Goal: Contribute content: Add original content to the website for others to see

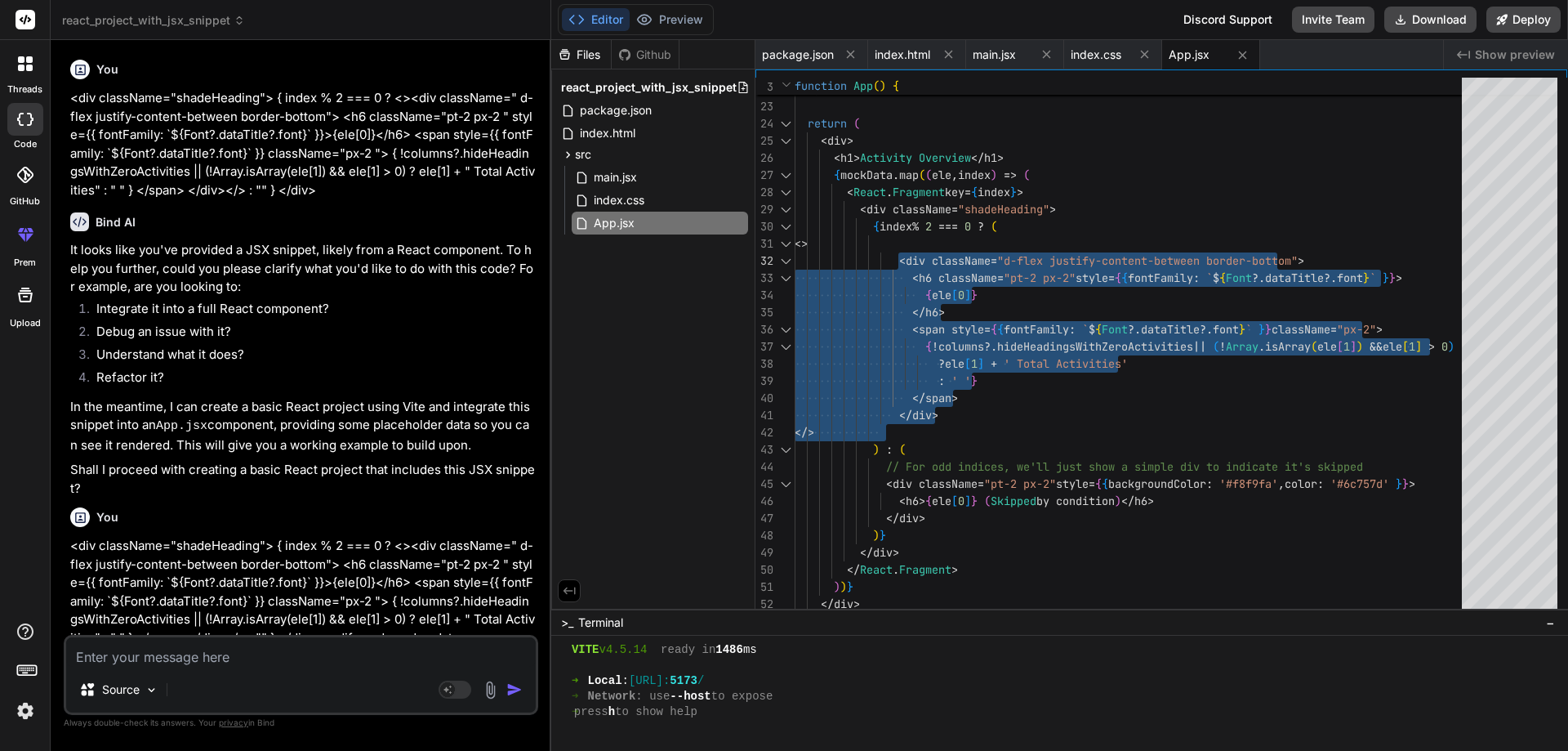
scroll to position [481, 0]
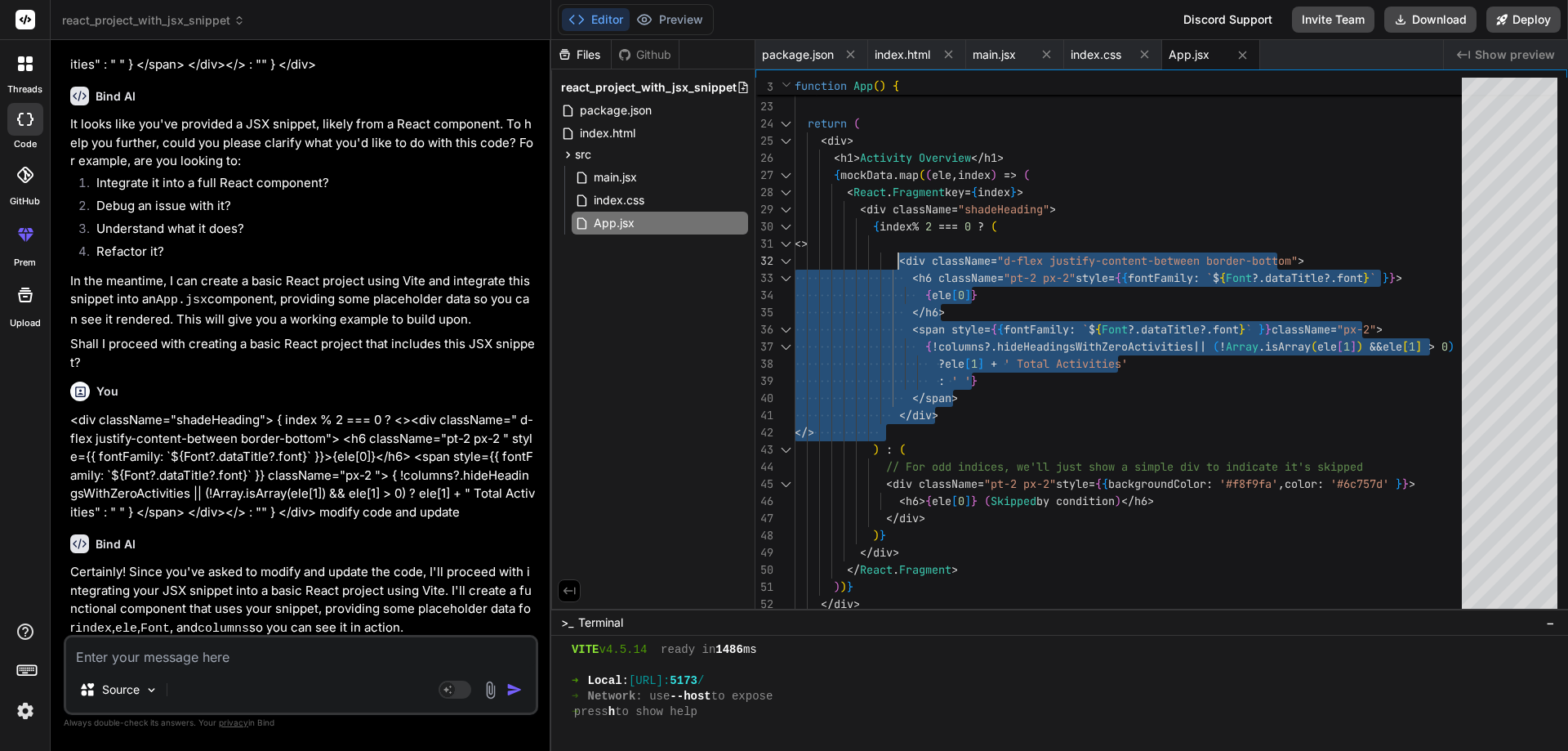
type textarea "</div> </> ) : ( // For odd indices, we'll just show a simple div to indicate i…"
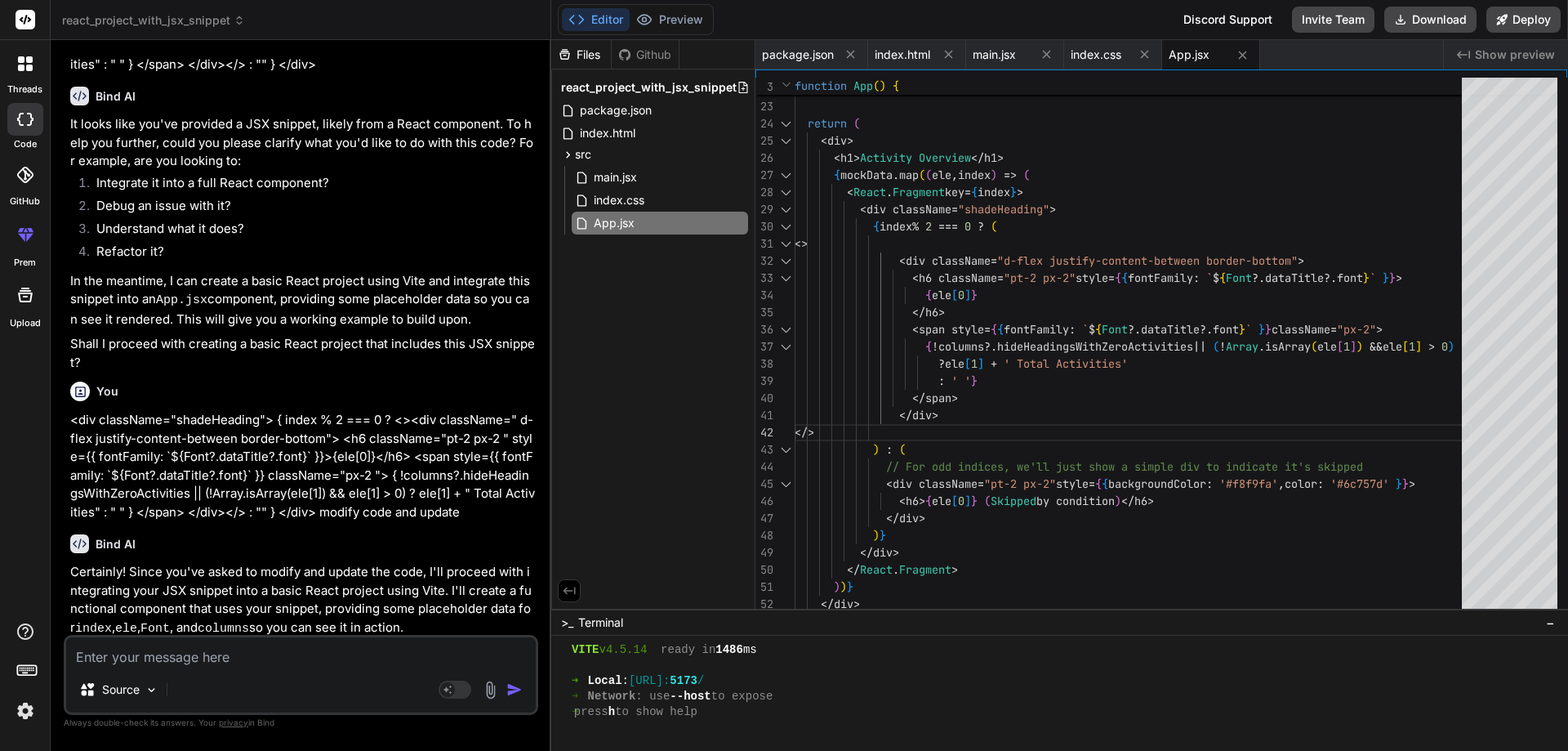
click at [151, 645] on textarea at bounding box center [301, 652] width 470 height 29
paste textarea "• Worked on updating the functionality for clean the report by ID. • Worked on …"
type textarea "• Worked on updating the functionality for clean the report by ID. • Worked on …"
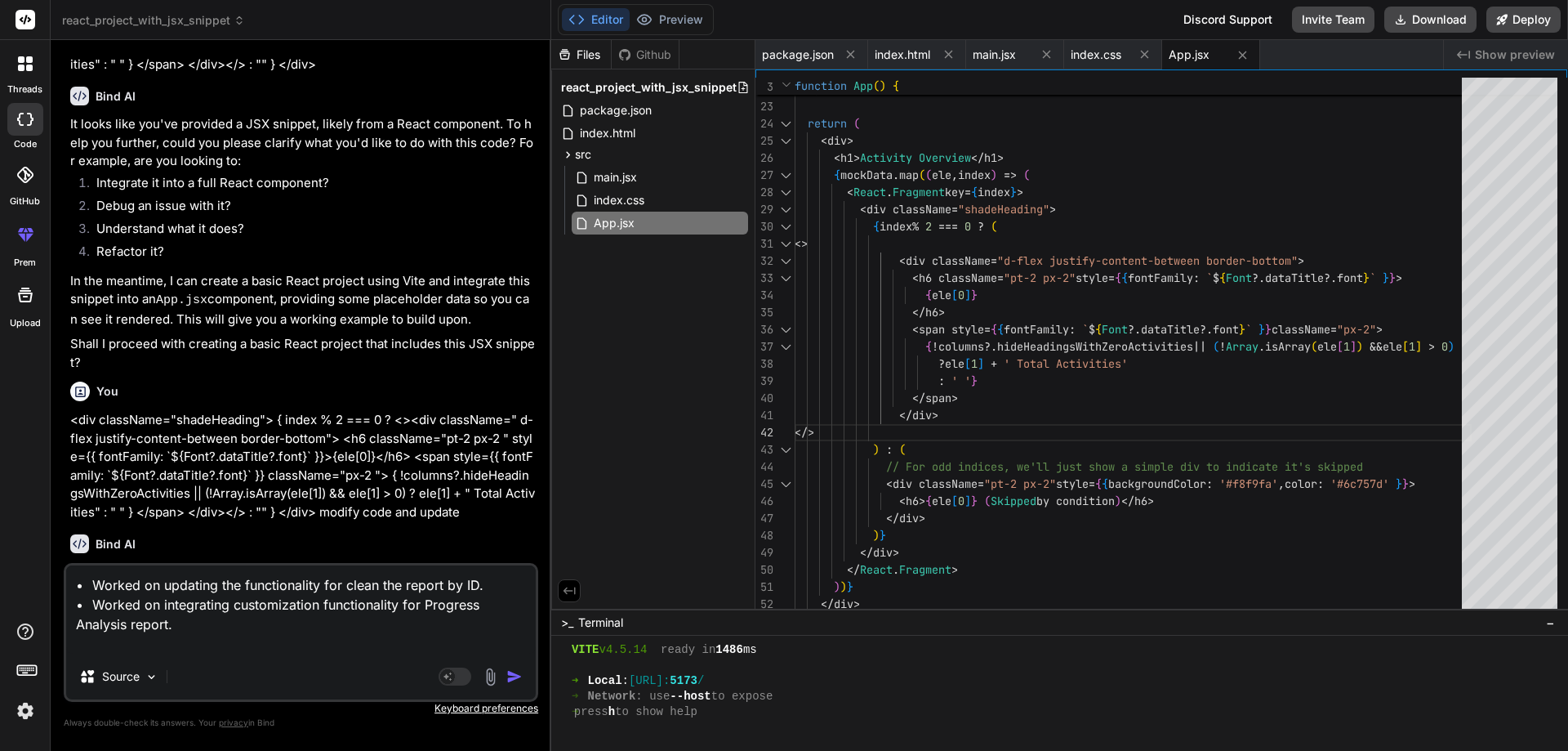
type textarea "x"
type textarea "• Worked on updating the functionality for clean the report by ID. • Worked on …"
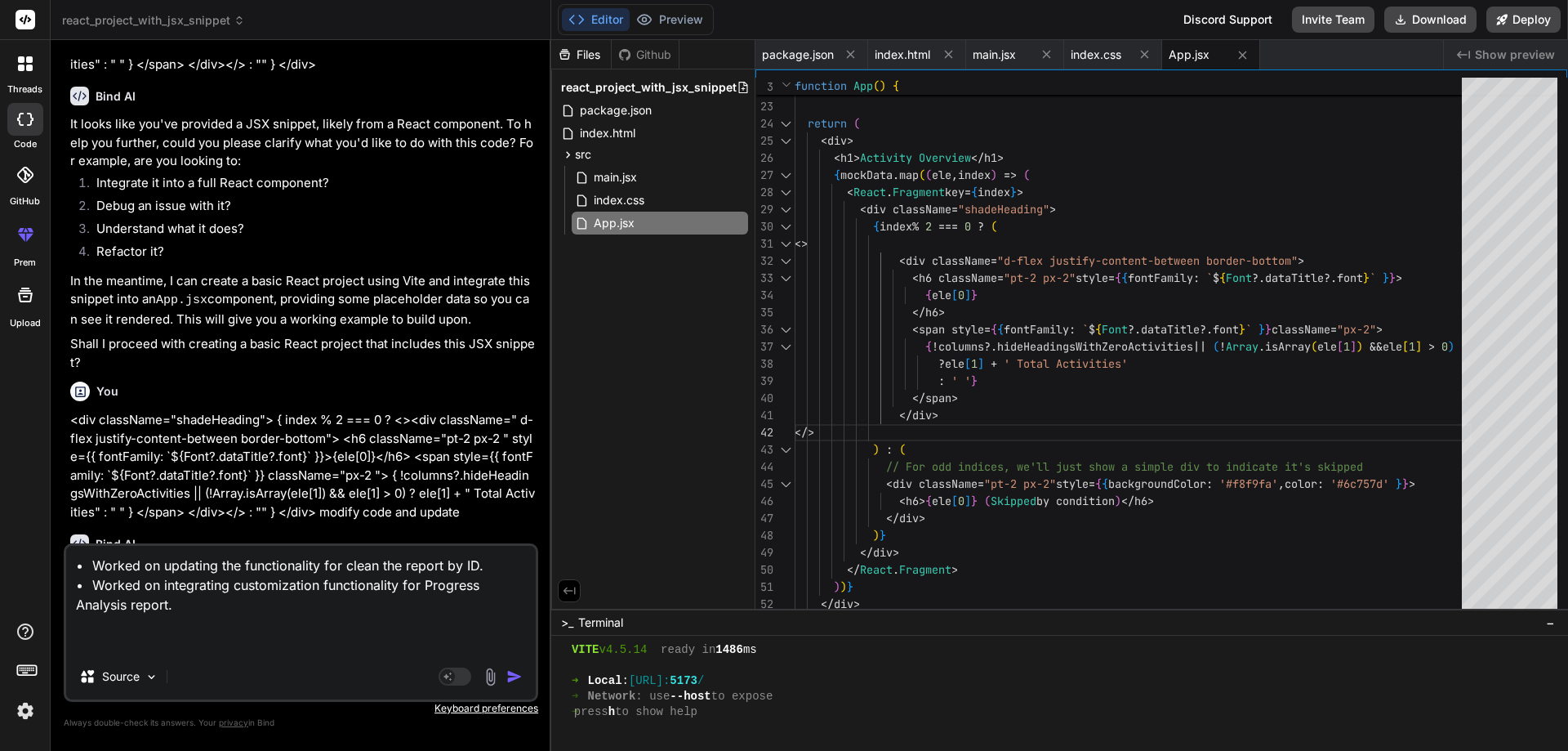
type textarea "x"
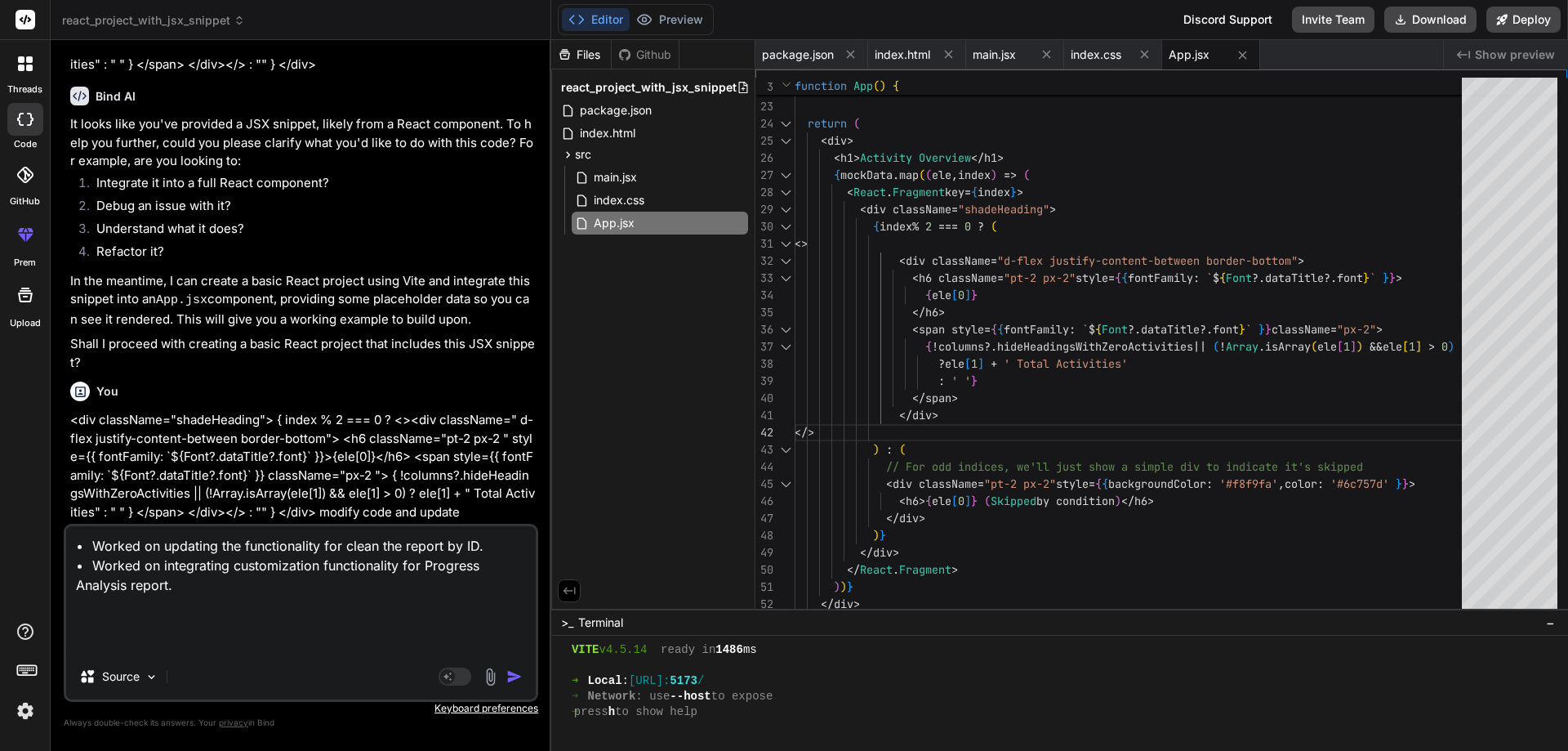
type textarea "• Worked on updating the functionality for clean the report by ID. • Worked on …"
type textarea "x"
type textarea "• Worked on updating the functionality for clean the report by ID. • Worked on …"
type textarea "x"
type textarea "• Worked on updating the functionality for clean the report by ID. • Worked on …"
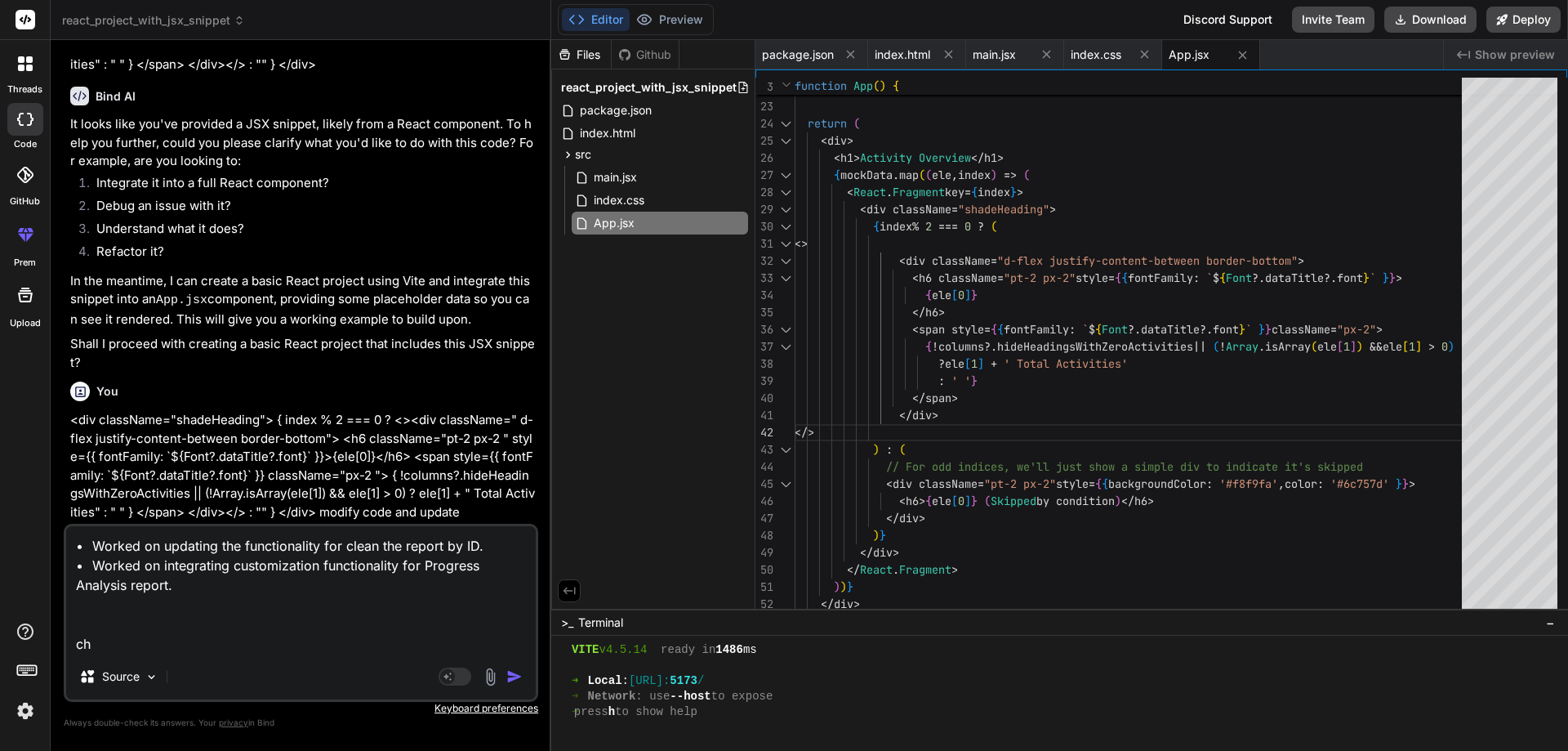
type textarea "x"
type textarea "• Worked on updating the functionality for clean the report by ID. • Worked on …"
type textarea "x"
type textarea "• Worked on updating the functionality for clean the report by ID. • Worked on …"
type textarea "x"
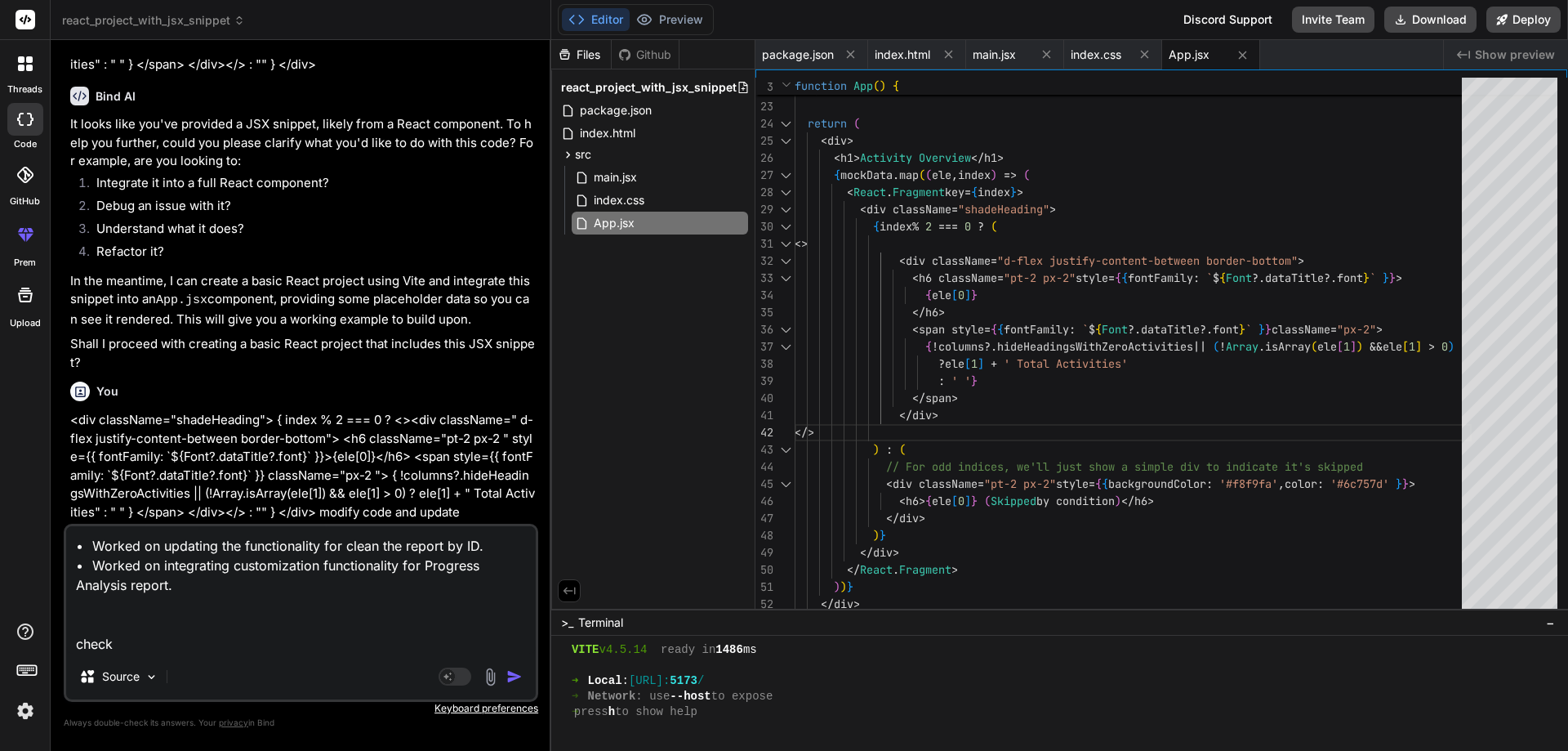
type textarea "• Worked on updating the functionality for clean the report by ID. • Worked on …"
type textarea "x"
type textarea "• Worked on updating the functionality for clean the report by ID. • Worked on …"
type textarea "x"
type textarea "• Worked on updating the functionality for clean the report by ID. • Worked on …"
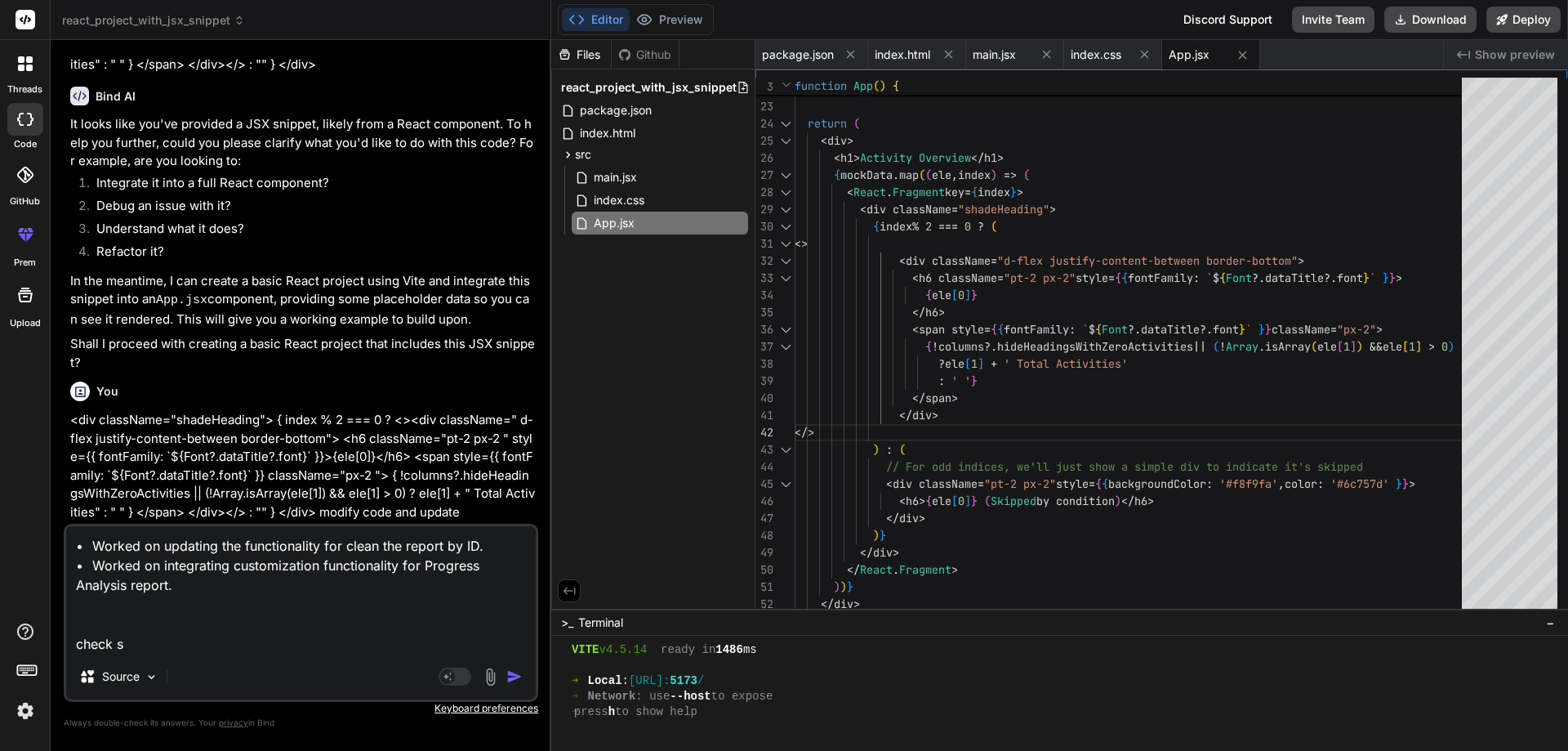
type textarea "x"
type textarea "• Worked on updating the functionality for clean the report by ID. • Worked on …"
type textarea "x"
type textarea "• Worked on updating the functionality for clean the report by ID. • Worked on …"
type textarea "x"
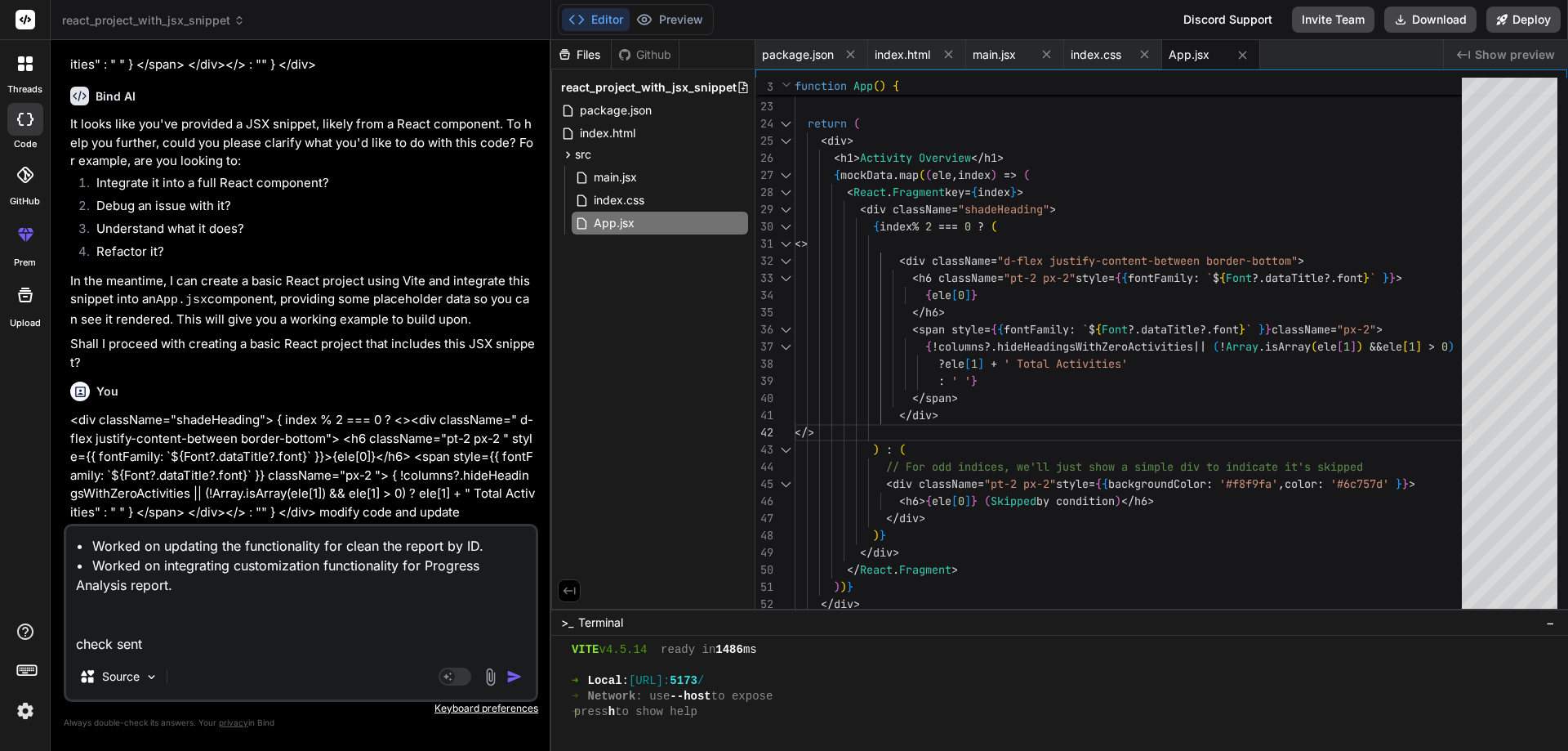
type textarea "• Worked on updating the functionality for clean the report by ID. • Worked on …"
type textarea "x"
type textarea "• Worked on updating the functionality for clean the report by ID. • Worked on …"
type textarea "x"
type textarea "• Worked on updating the functionality for clean the report by ID. • Worked on …"
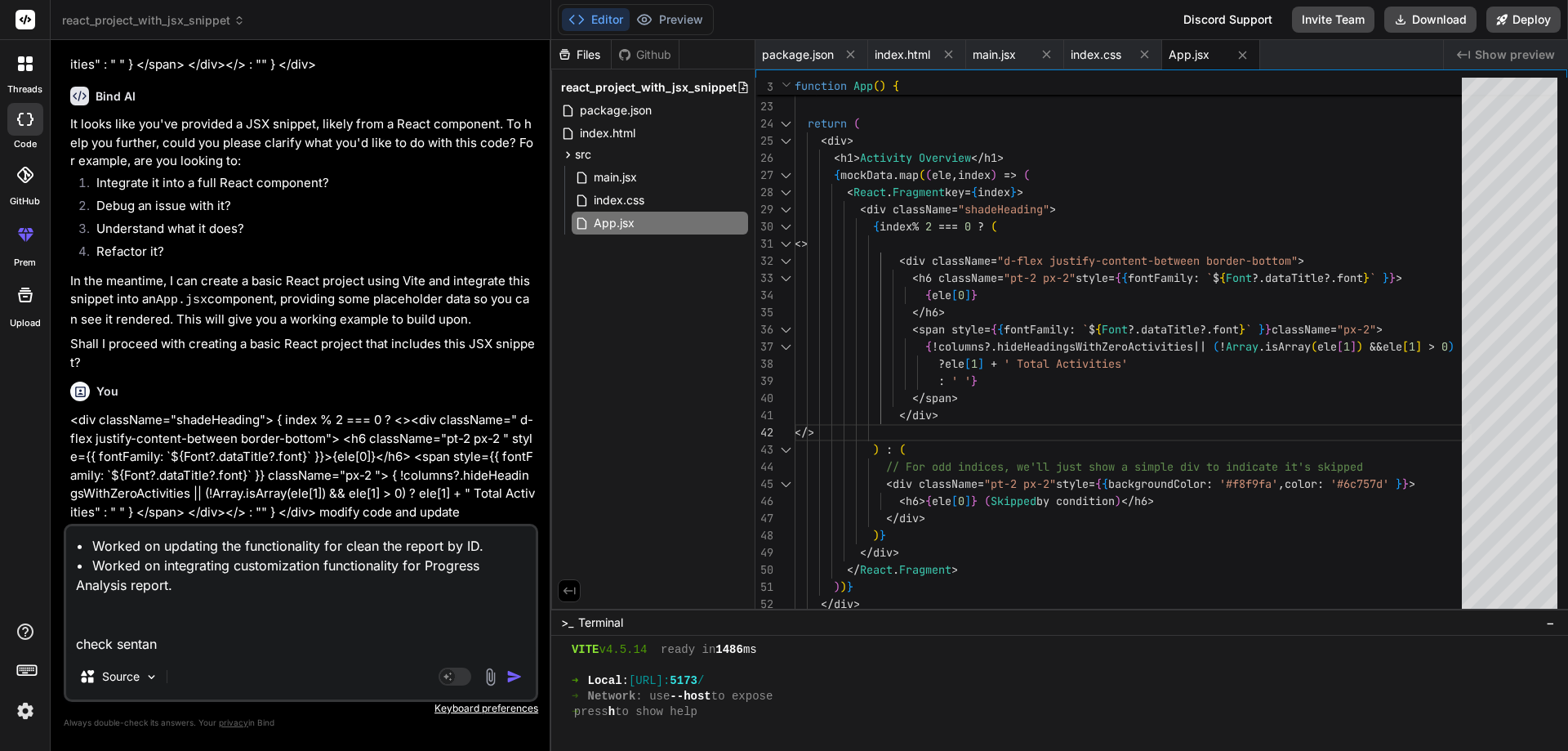
type textarea "x"
type textarea "• Worked on updating the functionality for clean the report by ID. • Worked on …"
type textarea "x"
type textarea "• Worked on updating the functionality for clean the report by ID. • Worked on …"
type textarea "x"
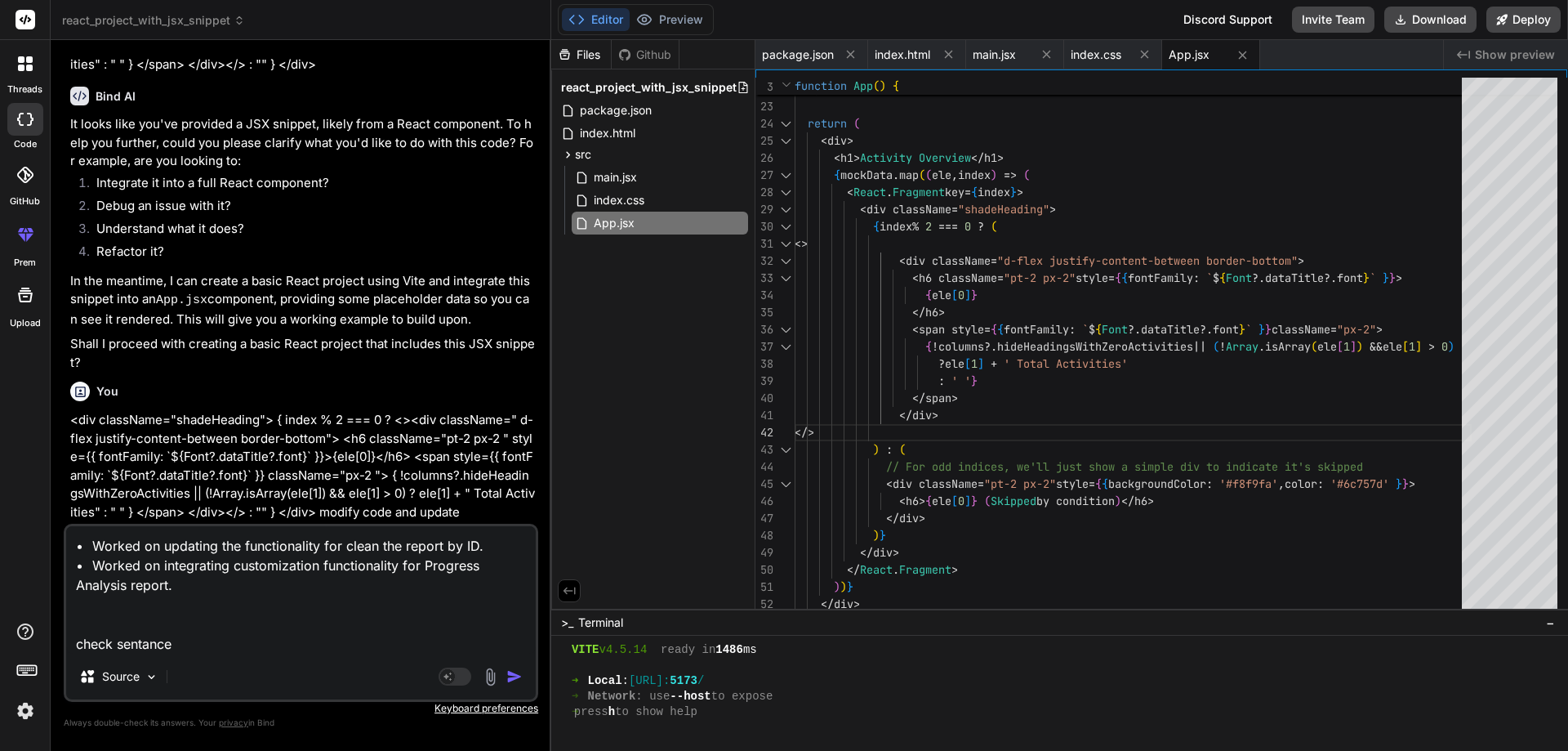
type textarea "• Worked on updating the functionality for clean the report by ID. • Worked on …"
type textarea "x"
type textarea "• Worked on updating the functionality for clean the report by ID. • Worked on …"
type textarea "x"
type textarea "• Worked on updating the functionality for clean the report by ID. • Worked on …"
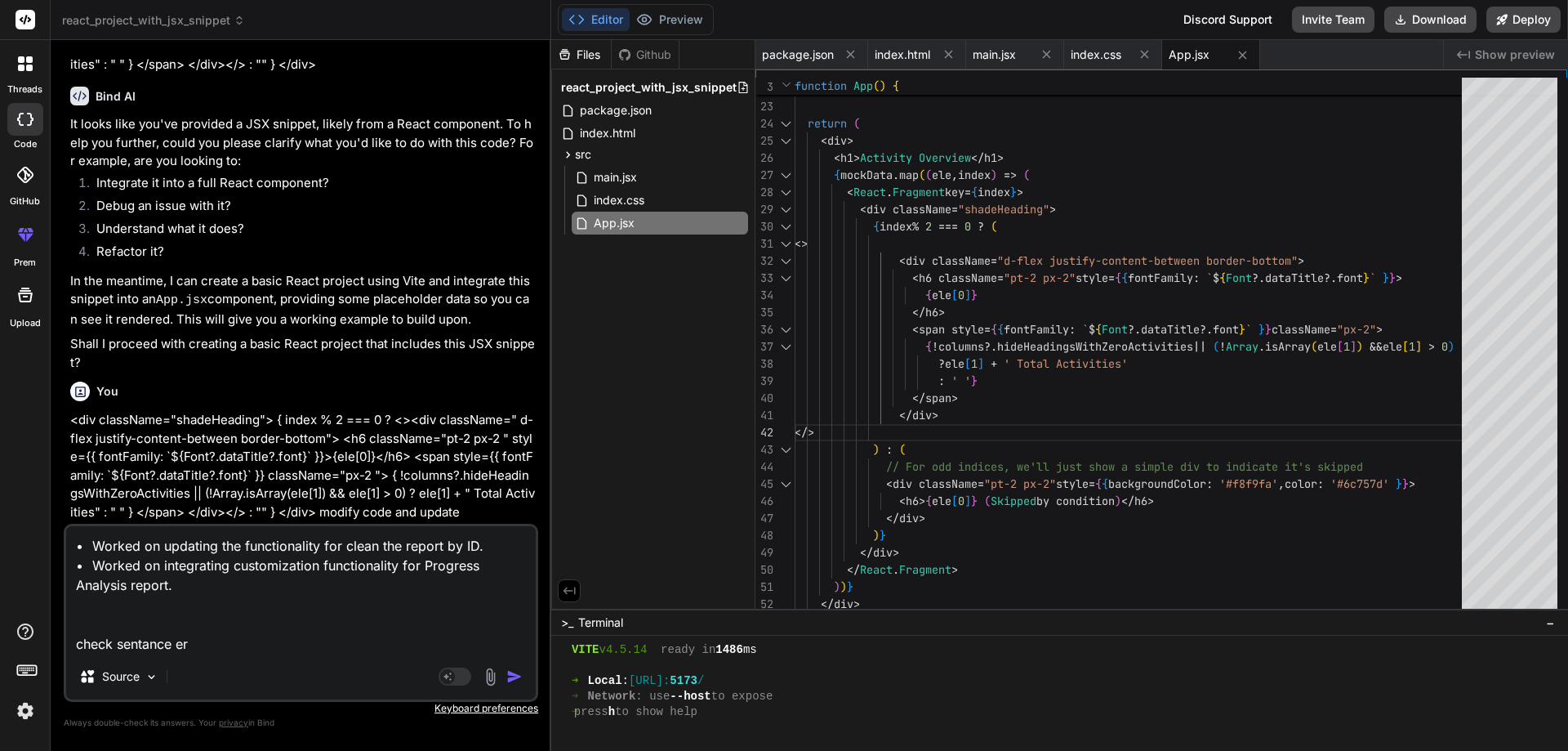
type textarea "x"
type textarea "• Worked on updating the functionality for clean the report by ID. • Worked on …"
type textarea "x"
type textarea "• Worked on updating the functionality for clean the report by ID. • Worked on …"
type textarea "x"
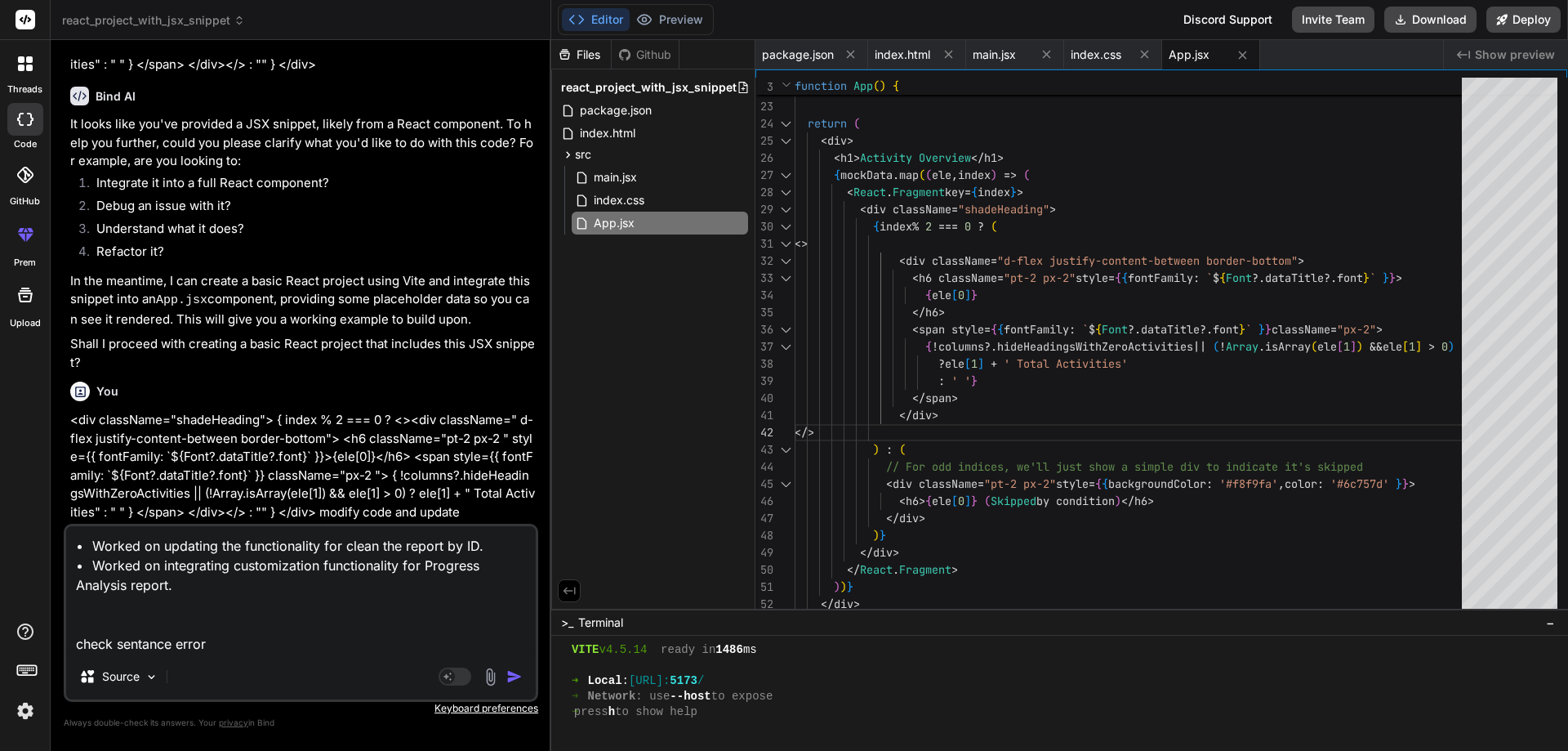
type textarea "• Worked on updating the functionality for clean the report by ID. • Worked on …"
type textarea "x"
type textarea "• Worked on updating the functionality for clean the report by ID. • Worked on …"
type textarea "x"
type textarea "• Worked on updating the functionality for clean the report by ID. • Worked on …"
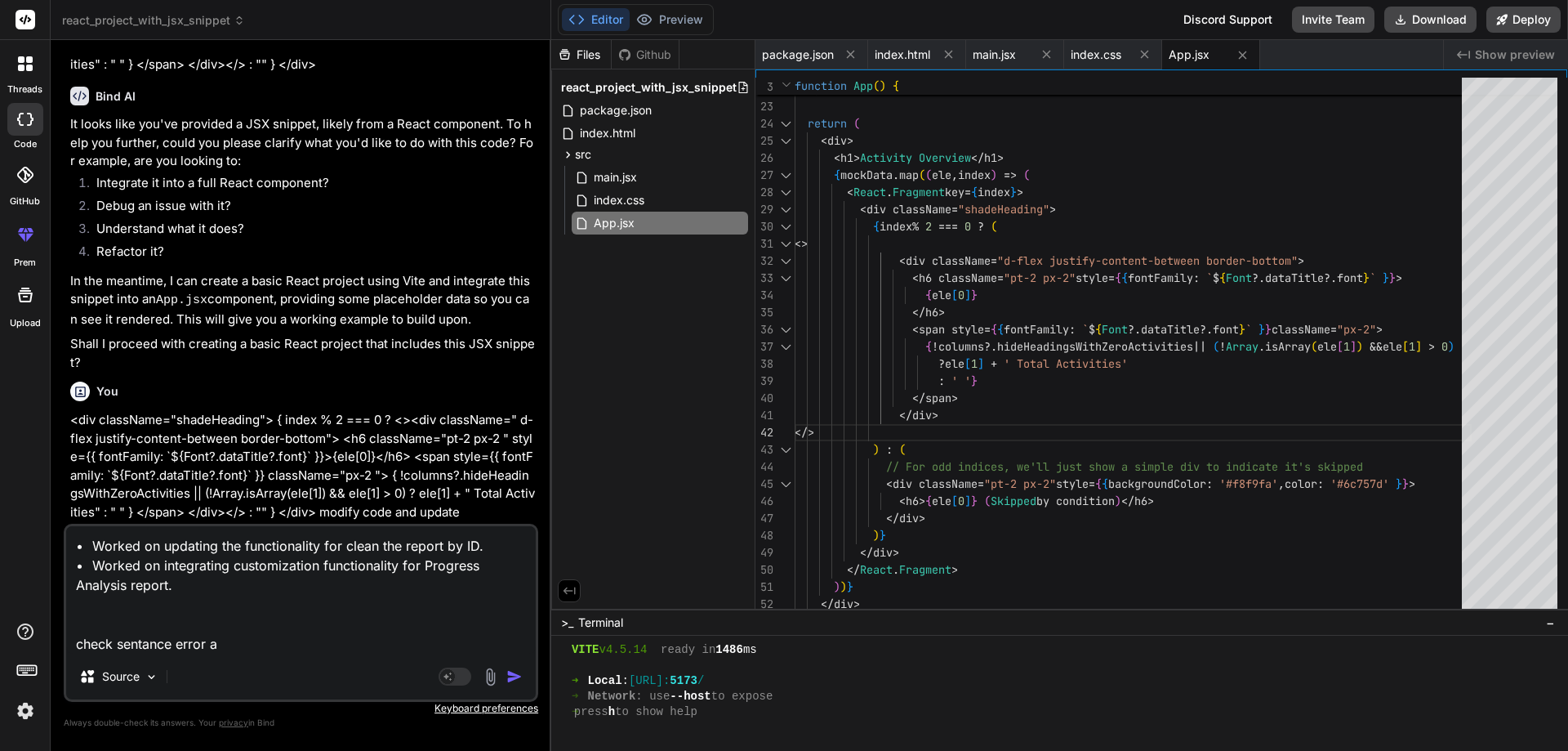
type textarea "x"
type textarea "• Worked on updating the functionality for clean the report by ID. • Worked on …"
type textarea "x"
type textarea "• Worked on updating the functionality for clean the report by ID. • Worked on …"
type textarea "x"
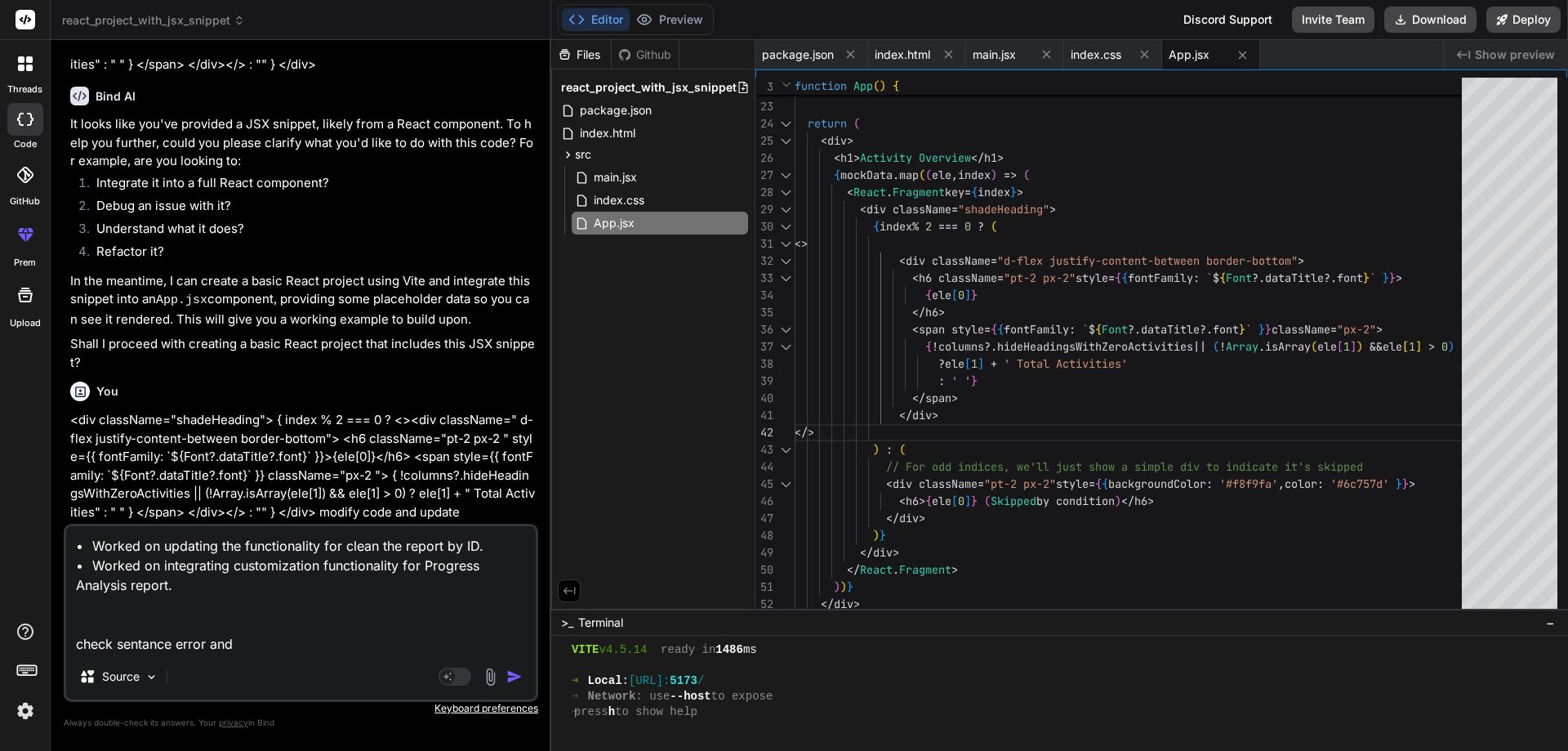
type textarea "• Worked on updating the functionality for clean the report by ID. • Worked on …"
type textarea "x"
type textarea "• Worked on updating the functionality for clean the report by ID. • Worked on …"
type textarea "x"
type textarea "• Worked on updating the functionality for clean the report by ID. • Worked on …"
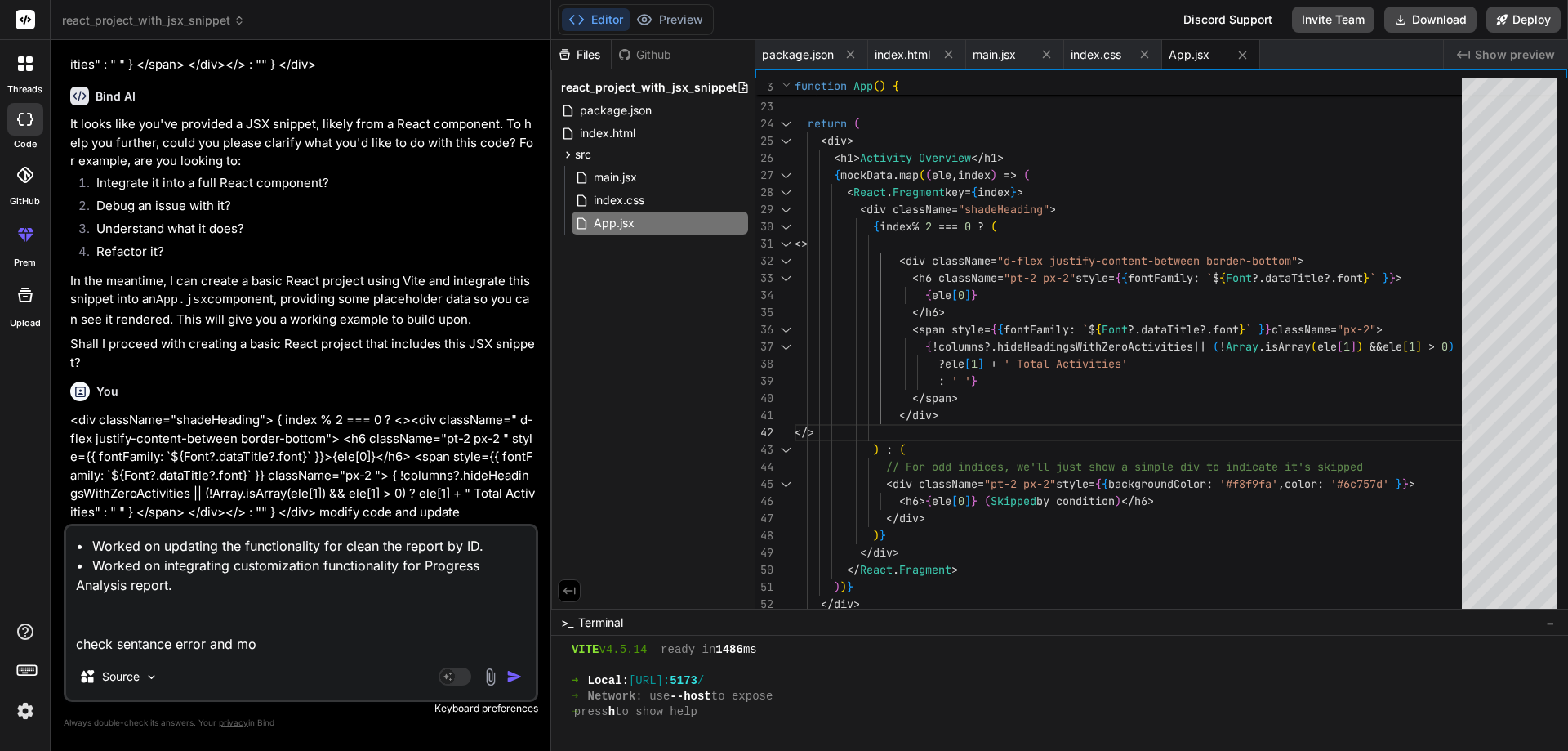
type textarea "x"
type textarea "• Worked on updating the functionality for clean the report by ID. • Worked on …"
type textarea "x"
type textarea "• Worked on updating the functionality for clean the report by ID. • Worked on …"
type textarea "x"
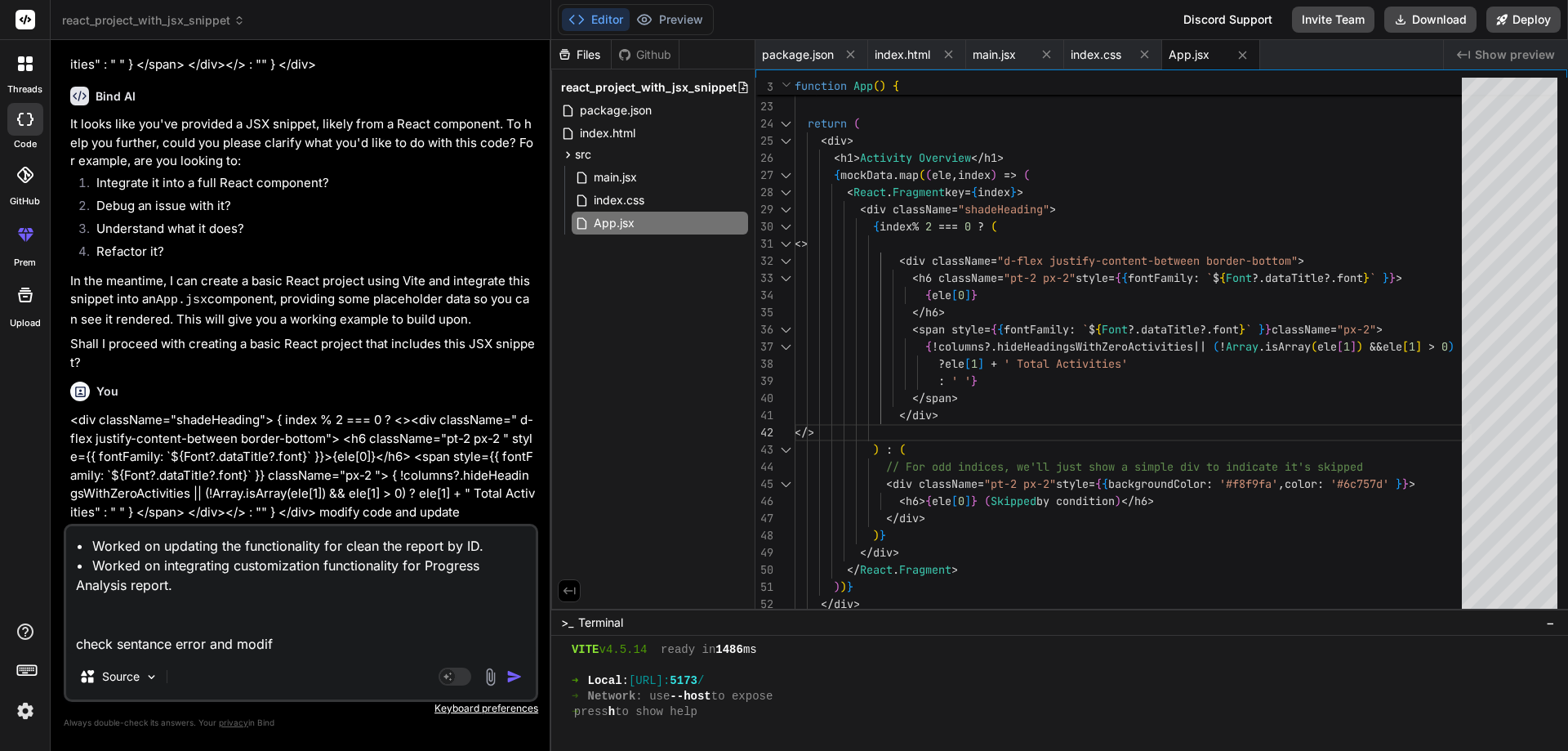
type textarea "• Worked on updating the functionality for clean the report by ID. • Worked on …"
type textarea "x"
type textarea "• Worked on updating the functionality for clean the report by ID. • Worked on …"
type textarea "x"
type textarea "• Worked on updating the functionality for clean the report by ID. • Worked on …"
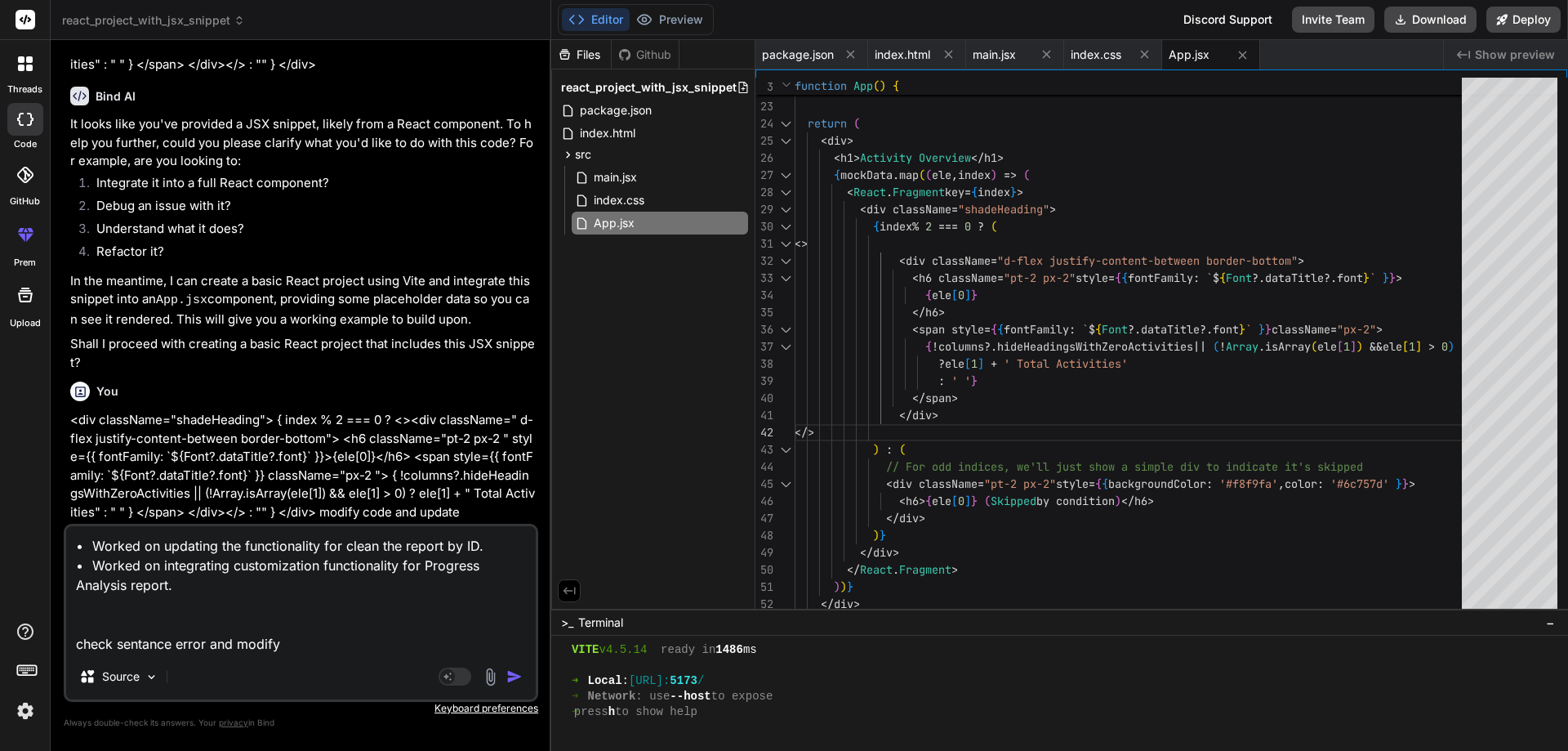
type textarea "x"
type textarea "• Worked on updating the functionality for clean the report by ID. • Worked on …"
type textarea "x"
type textarea "• Worked on updating the functionality for clean the report by ID. • Worked on …"
type textarea "x"
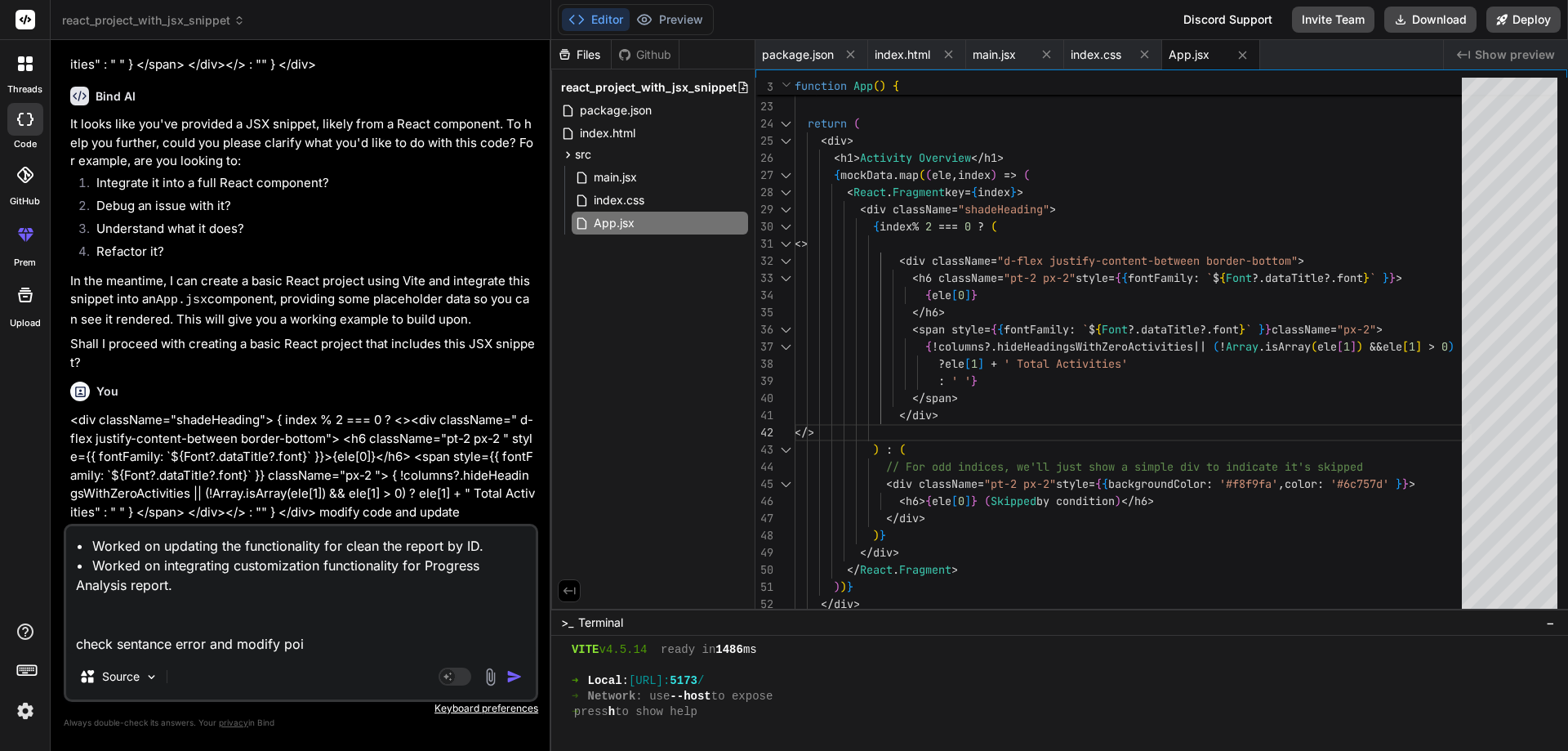
type textarea "• Worked on updating the functionality for clean the report by ID. • Worked on …"
type textarea "x"
type textarea "• Worked on updating the functionality for clean the report by ID. • Worked on …"
type textarea "x"
type textarea "• Worked on updating the functionality for clean the report by ID. • Worked on …"
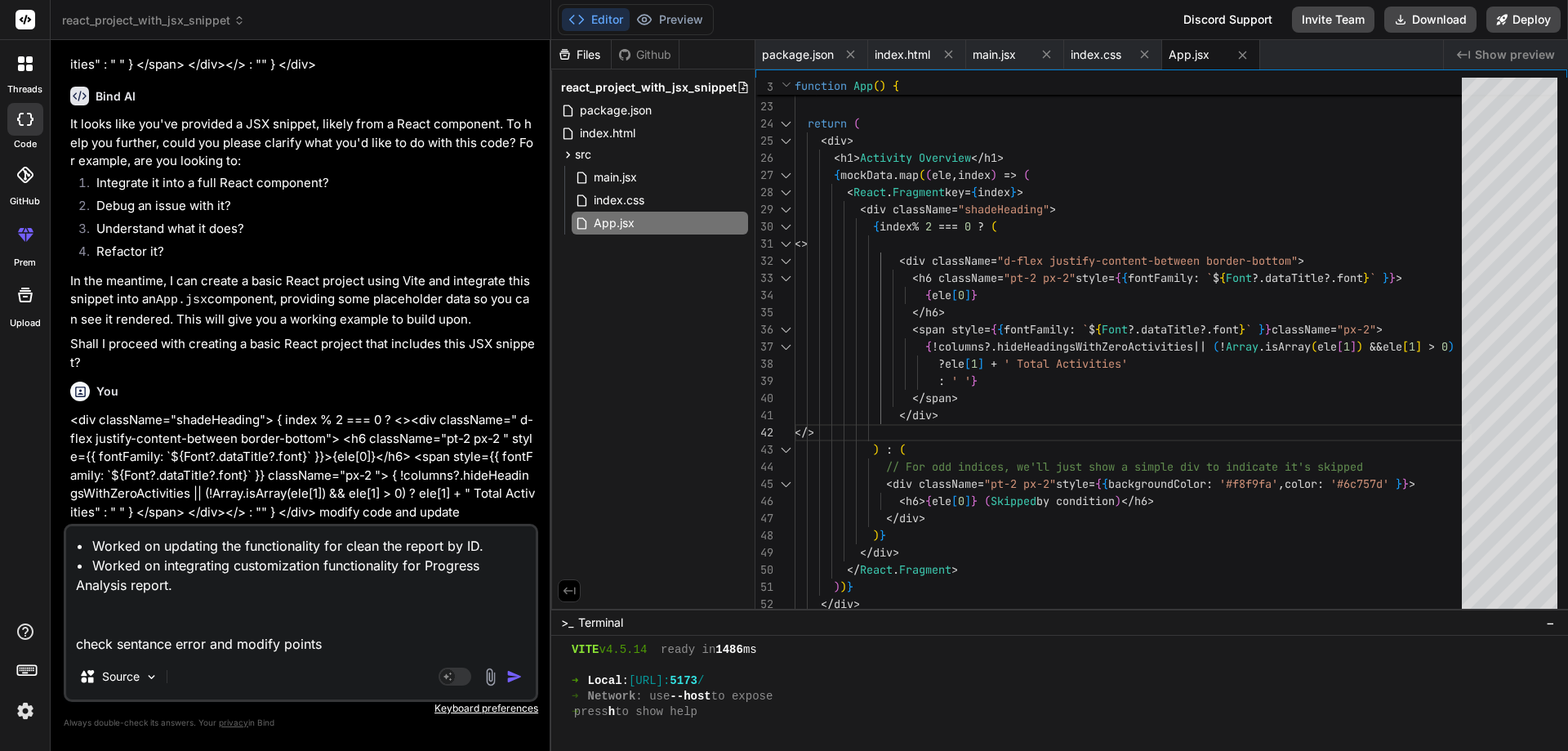
type textarea "x"
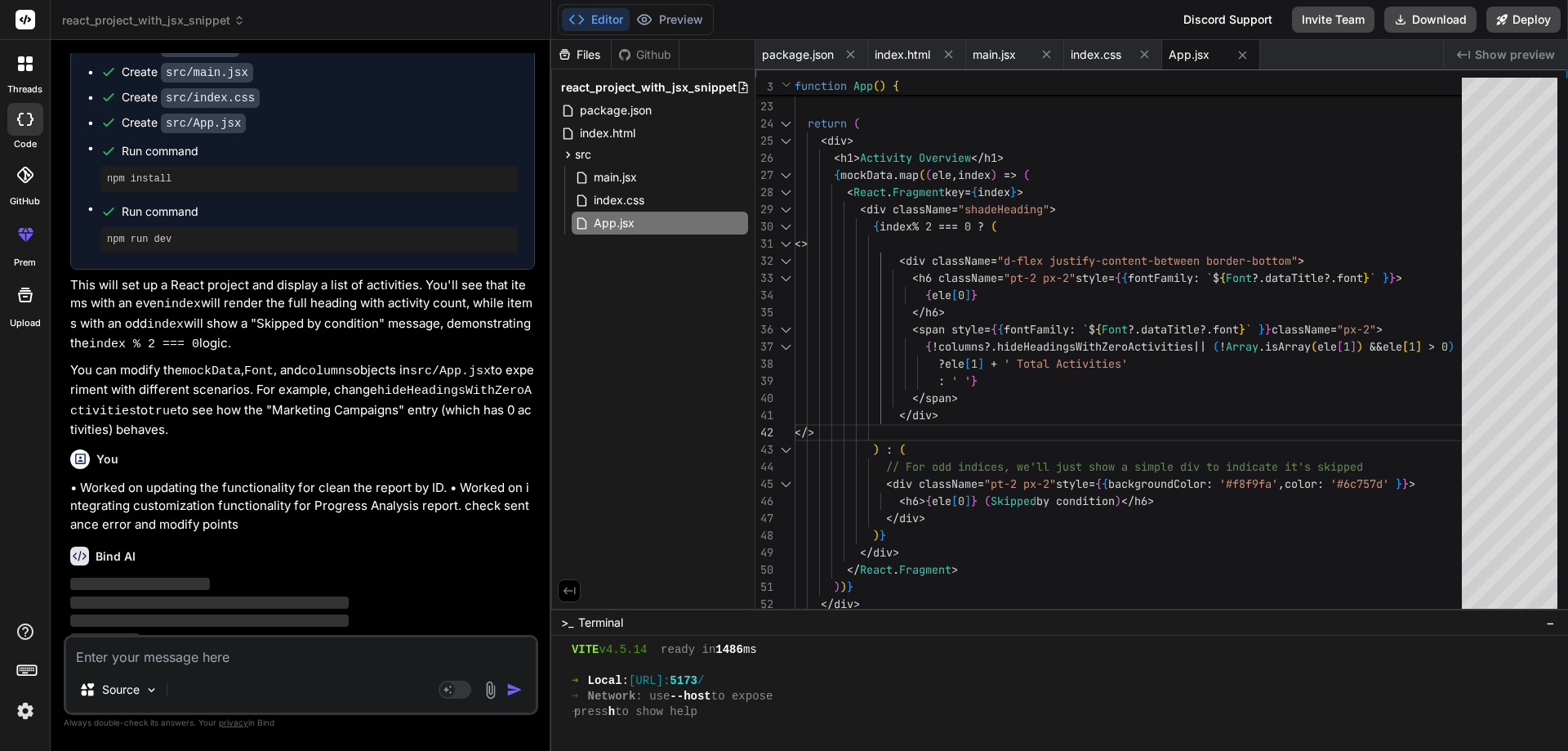
scroll to position [852, 0]
type textarea "x"
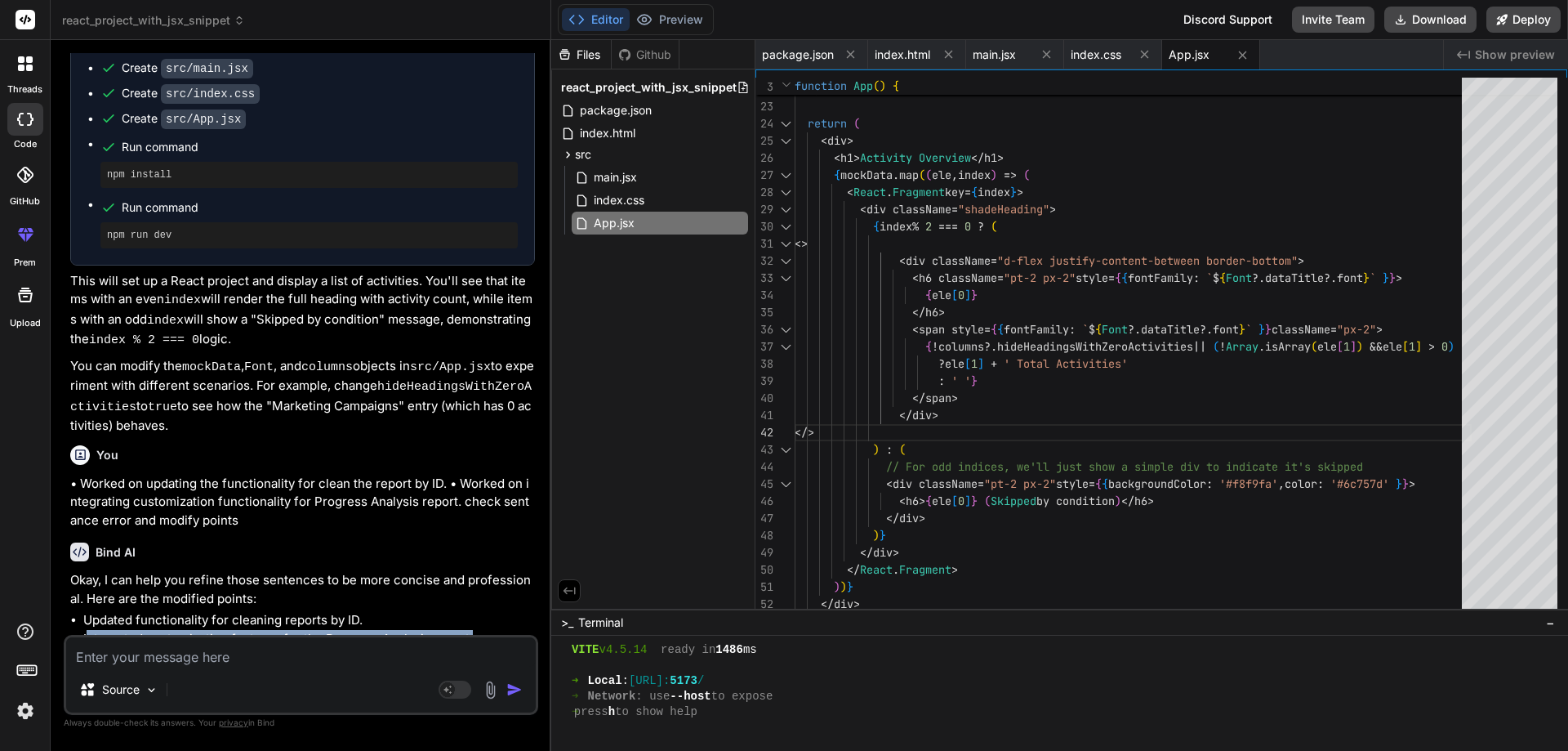
drag, startPoint x: 470, startPoint y: 628, endPoint x: 89, endPoint y: 629, distance: 381.0
click at [89, 630] on li "Integrated customization features for the Progress Analysis report." at bounding box center [309, 639] width 452 height 19
copy li "ntegrated customization features for the Progress Analysis report."
drag, startPoint x: 363, startPoint y: 604, endPoint x: 93, endPoint y: 609, distance: 270.0
click at [93, 611] on li "Updated functionality for cleaning reports by ID." at bounding box center [309, 620] width 452 height 19
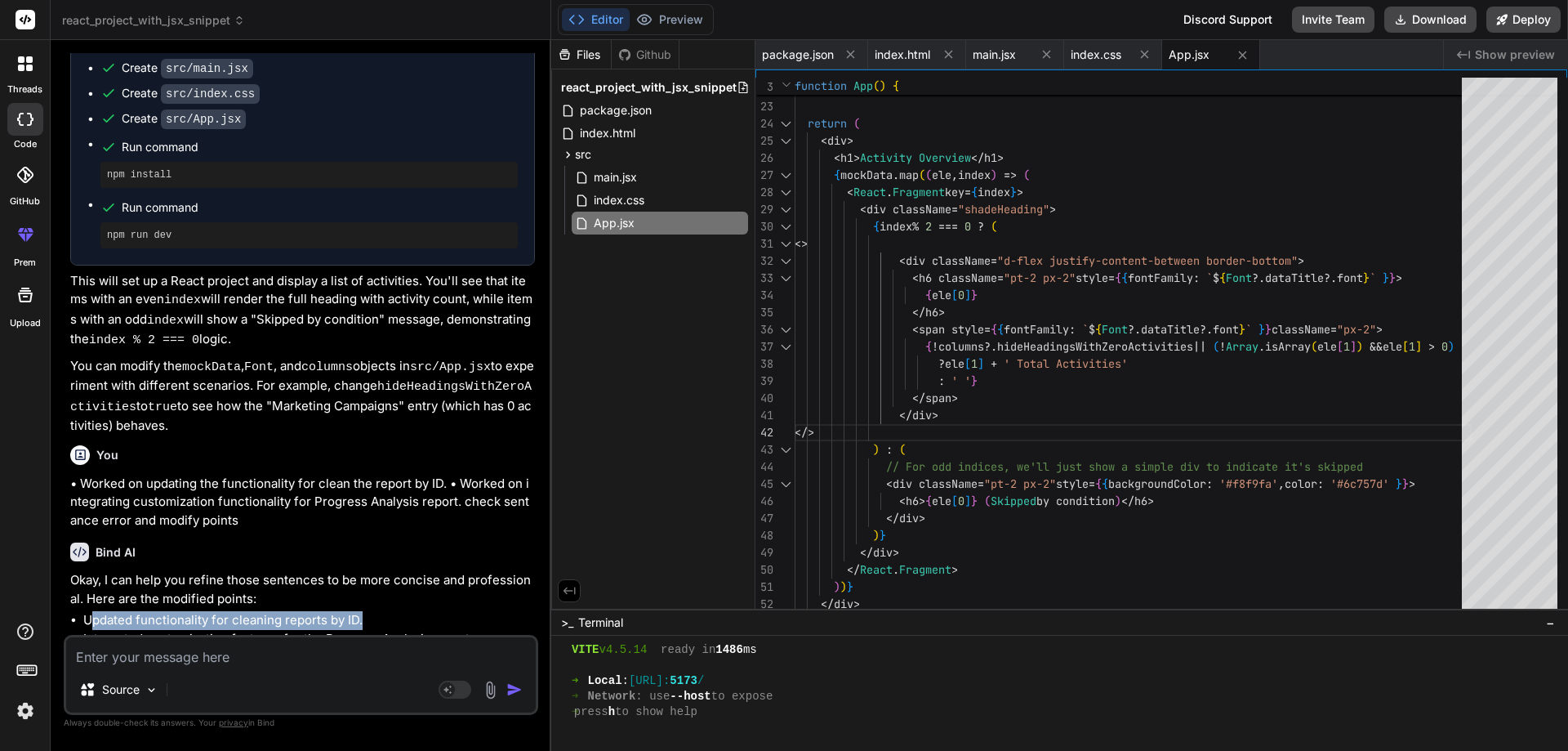
copy li "pdated functionality for cleaning reports by ID."
click at [194, 667] on div "Source Agent Mode. When this toggle is activated, AI automatically makes decisi…" at bounding box center [301, 674] width 475 height 80
click at [205, 659] on textarea at bounding box center [301, 652] width 470 height 29
paste textarea "• Working on integrate customization functionality for All module report."
type textarea "• Working on integrate customization functionality for All module report."
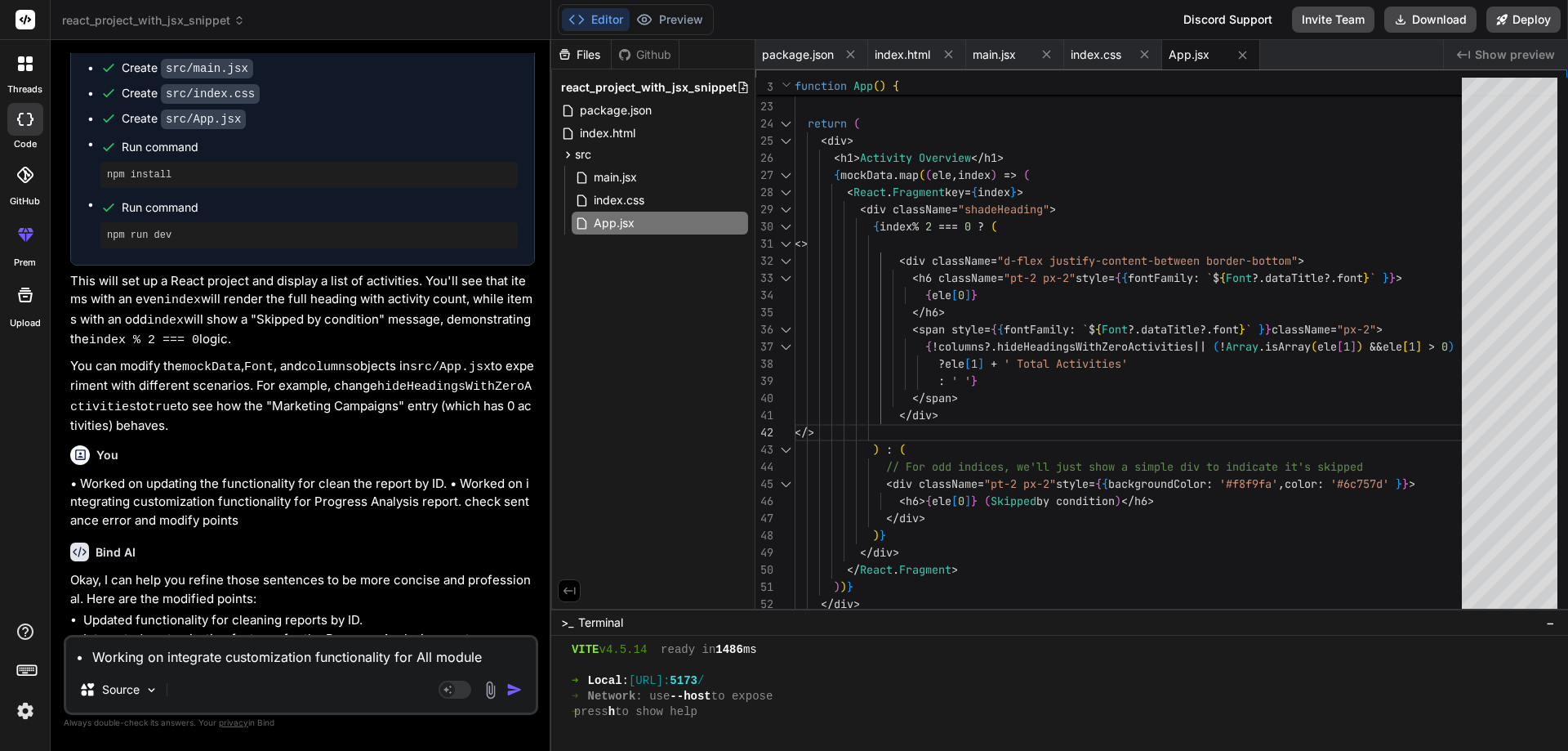
type textarea "x"
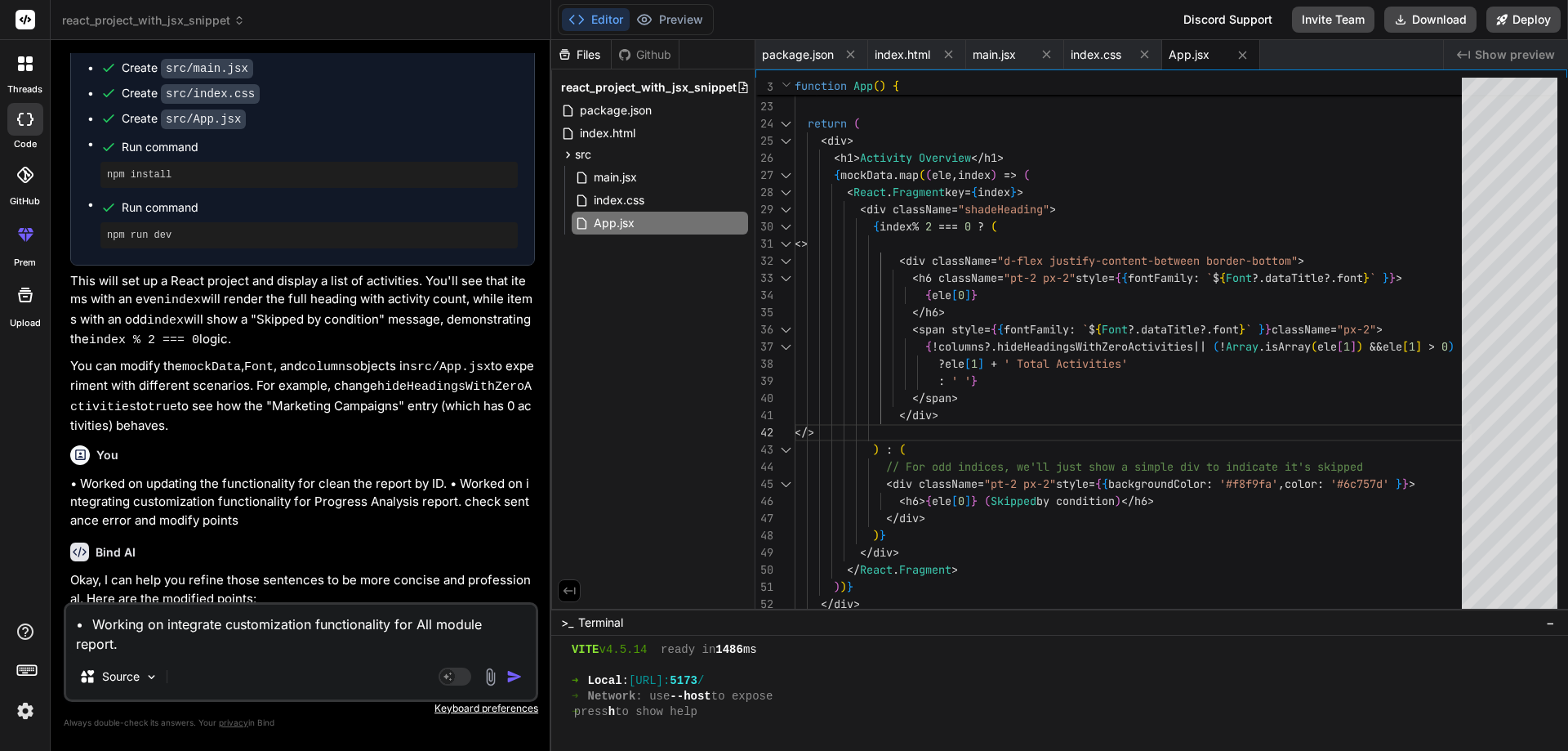
type textarea "• Working on integrate customization functionality for All module report."
click at [200, 649] on textarea "• Working on integrate customization functionality for All module report." at bounding box center [301, 629] width 470 height 49
type textarea "x"
type textarea "• Working on integrate customization functionality for All module report."
type textarea "x"
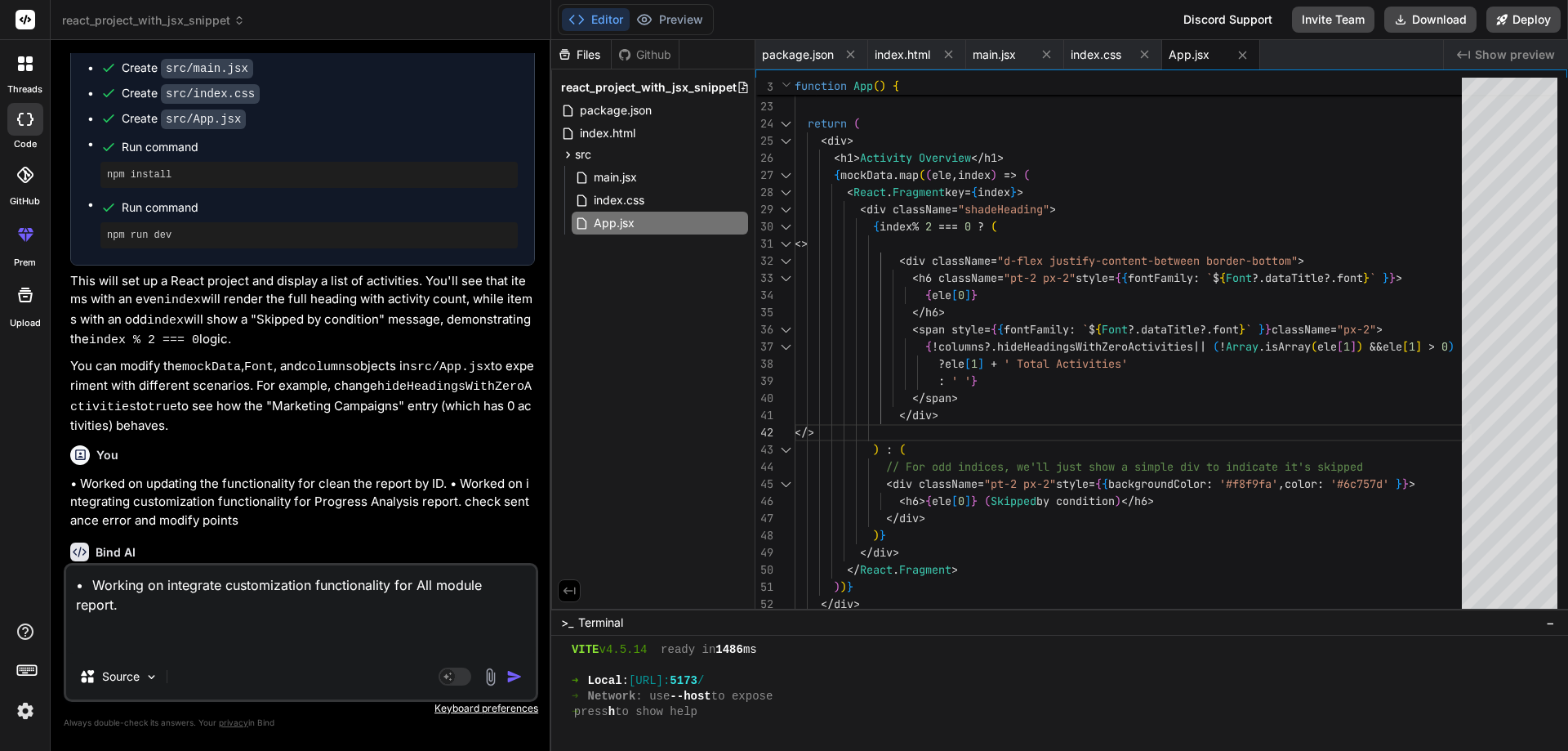
type textarea "• Working on integrate customization functionality for All module report."
type textarea "x"
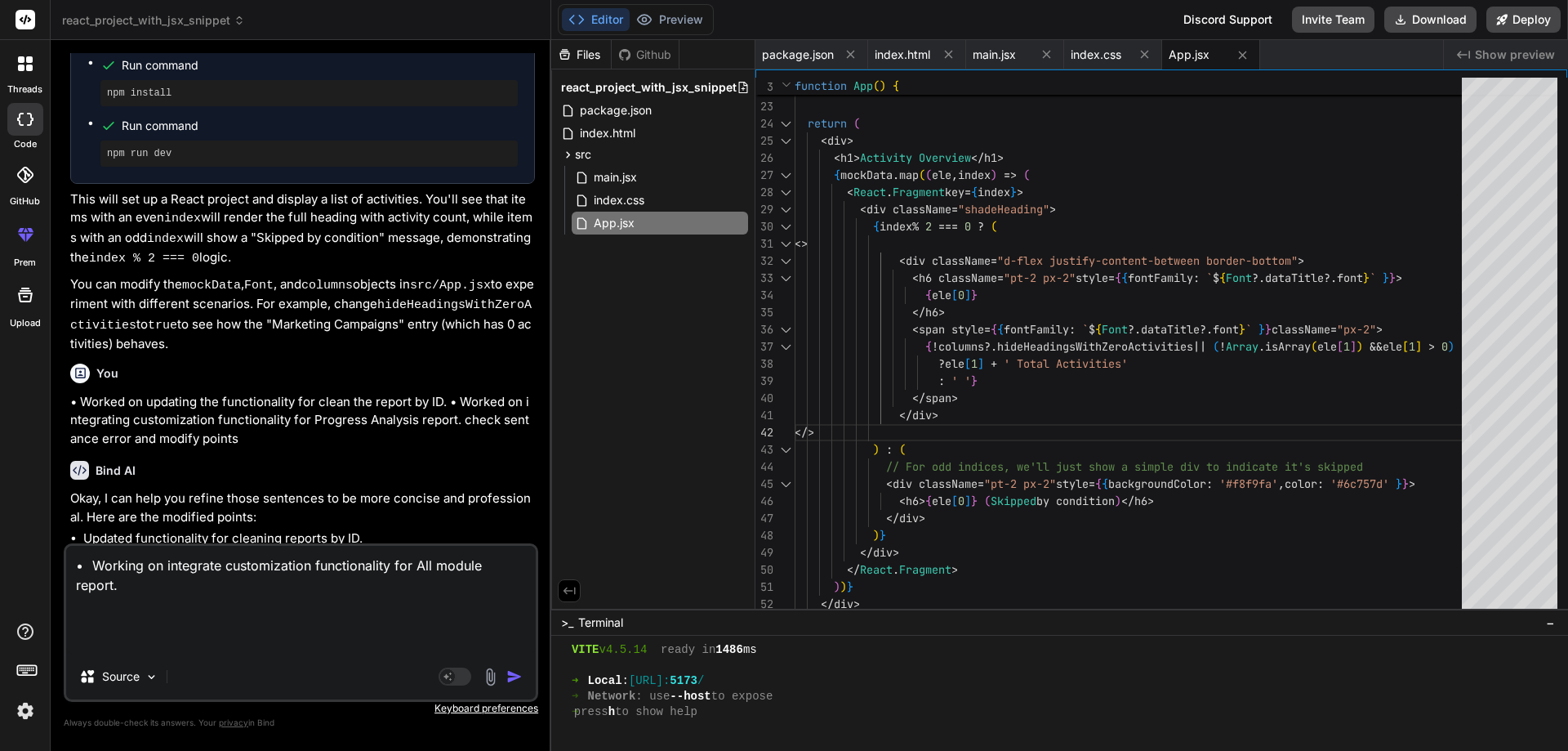
scroll to position [946, 0]
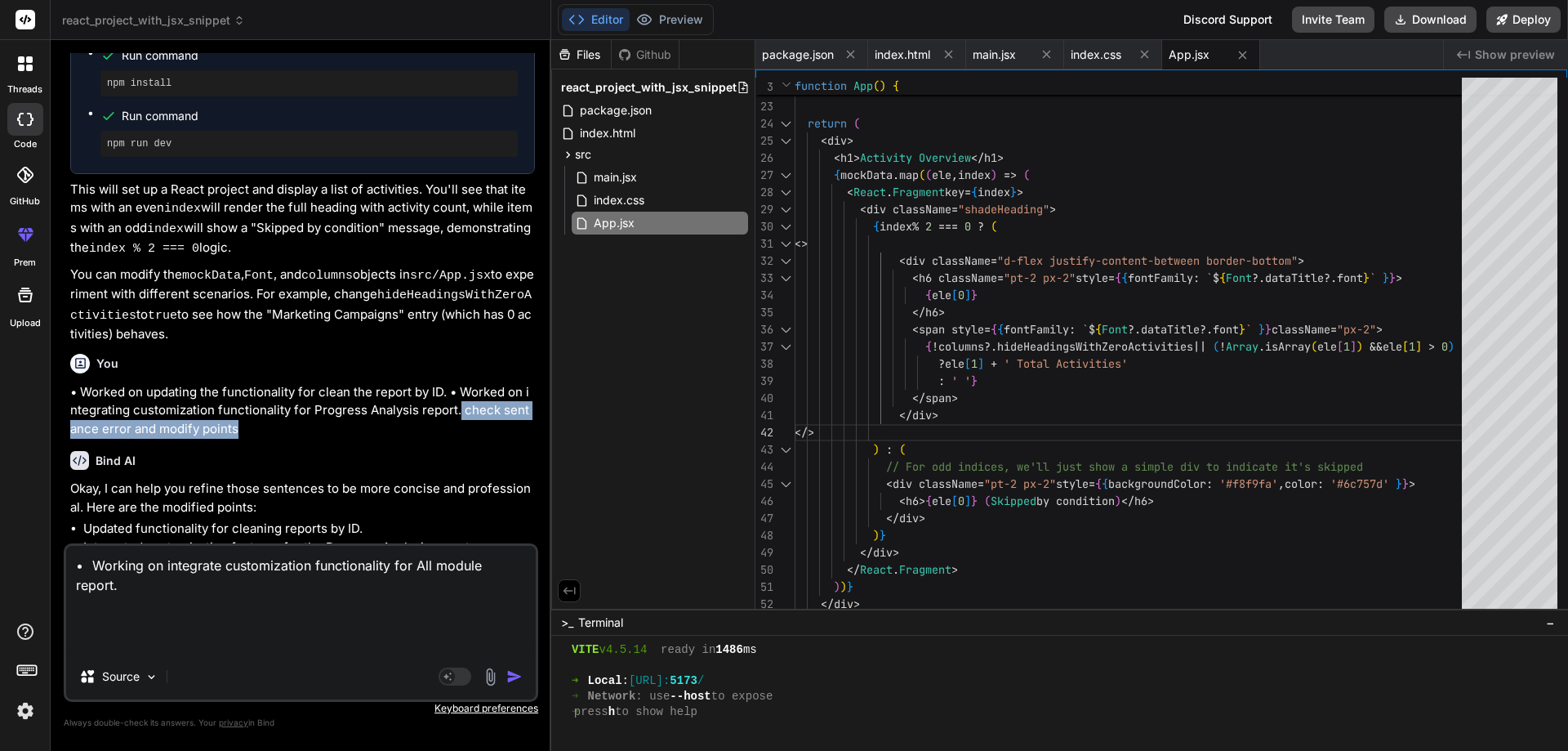
drag, startPoint x: 235, startPoint y: 416, endPoint x: 457, endPoint y: 403, distance: 222.4
click at [457, 403] on p "• Worked on updating the functionality for clean the report by ID. • Worked on …" at bounding box center [303, 410] width 464 height 56
copy p "check sentance error and modify points"
click at [114, 643] on textarea "• Working on integrate customization functionality for All module report." at bounding box center [301, 599] width 470 height 108
paste textarea "check sentance error and modify points"
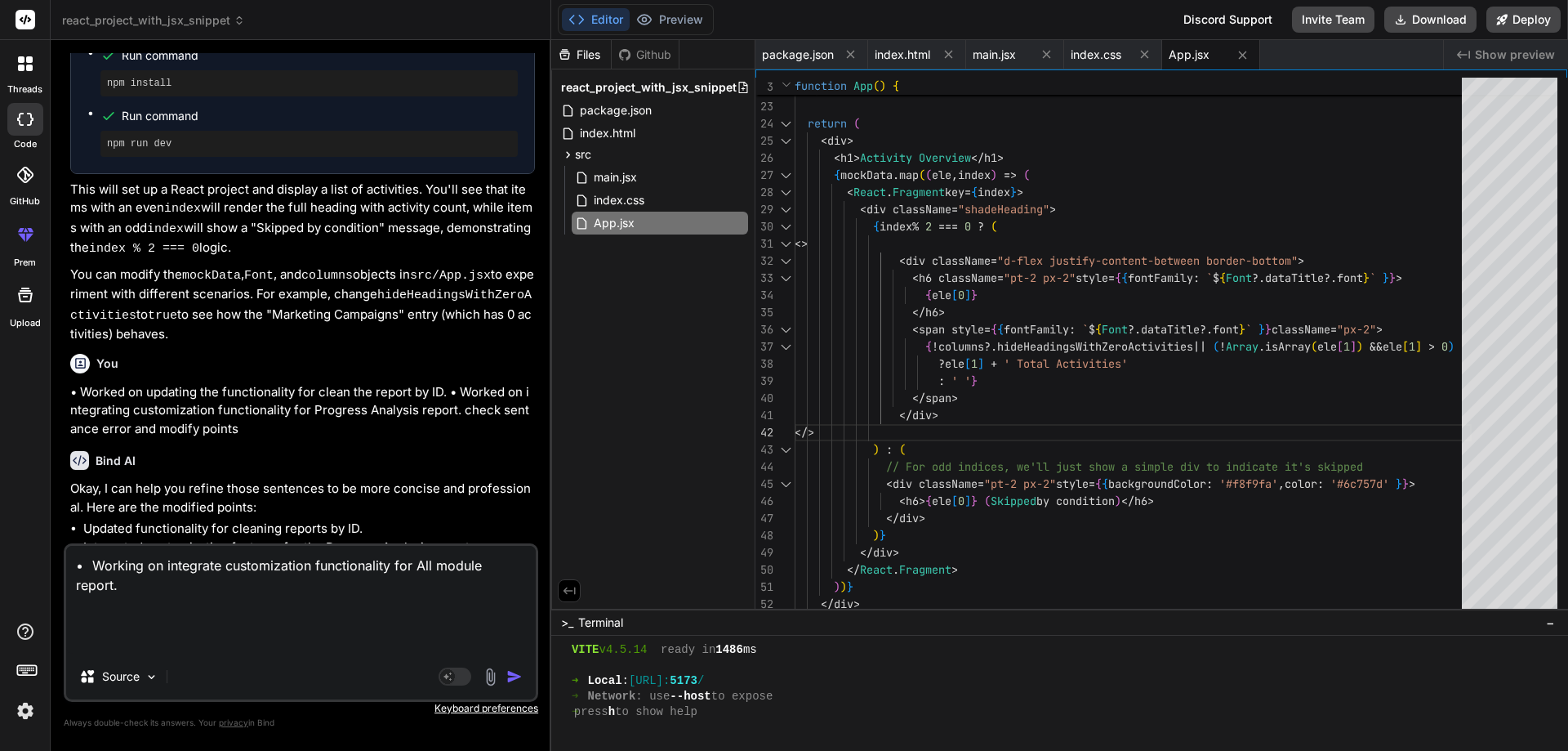
type textarea "• Working on integrate customization functionality for All module report. check…"
type textarea "x"
type textarea "• Working on integrate customization functionality for All module report. check…"
click at [510, 674] on img "button" at bounding box center [514, 676] width 16 height 16
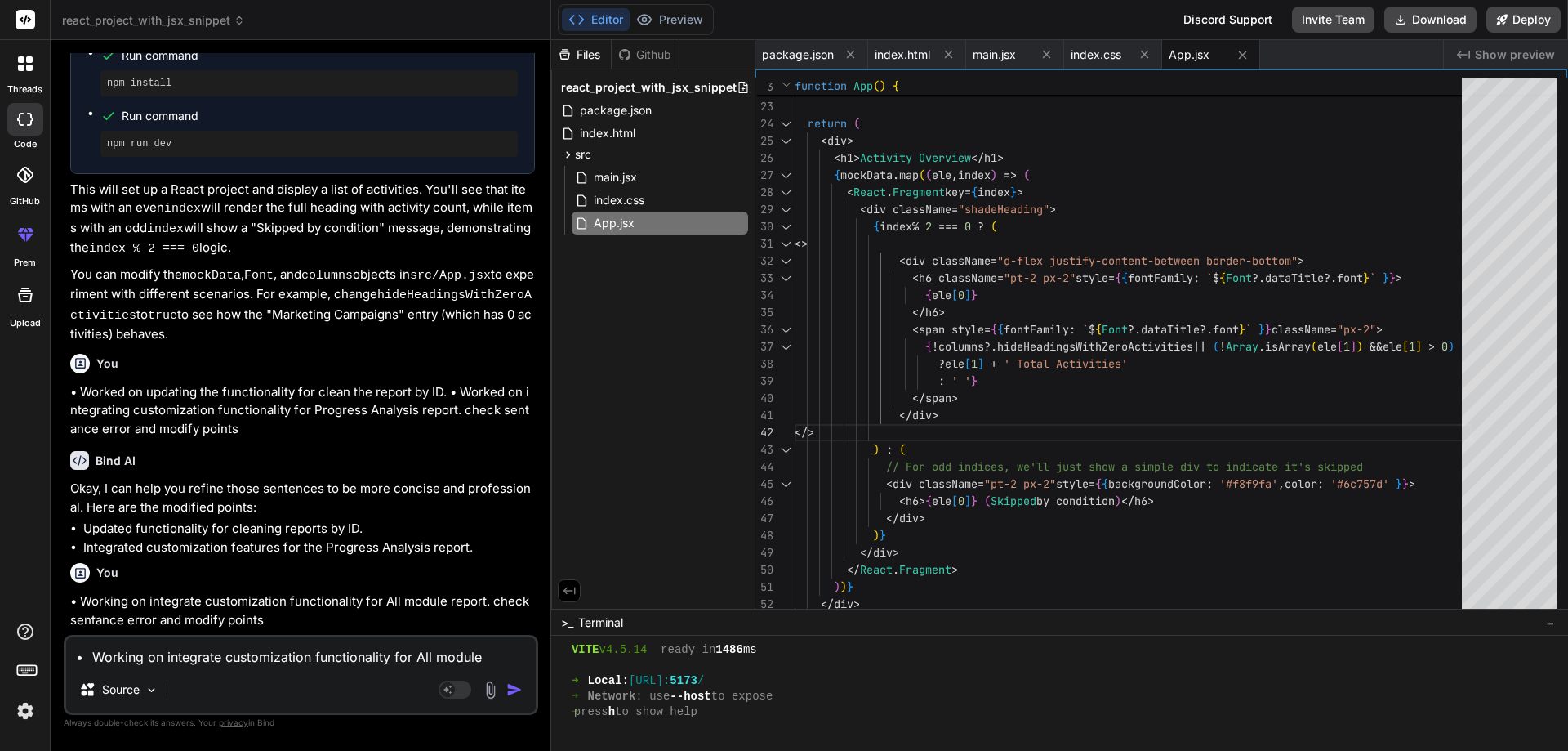
scroll to position [1043, 0]
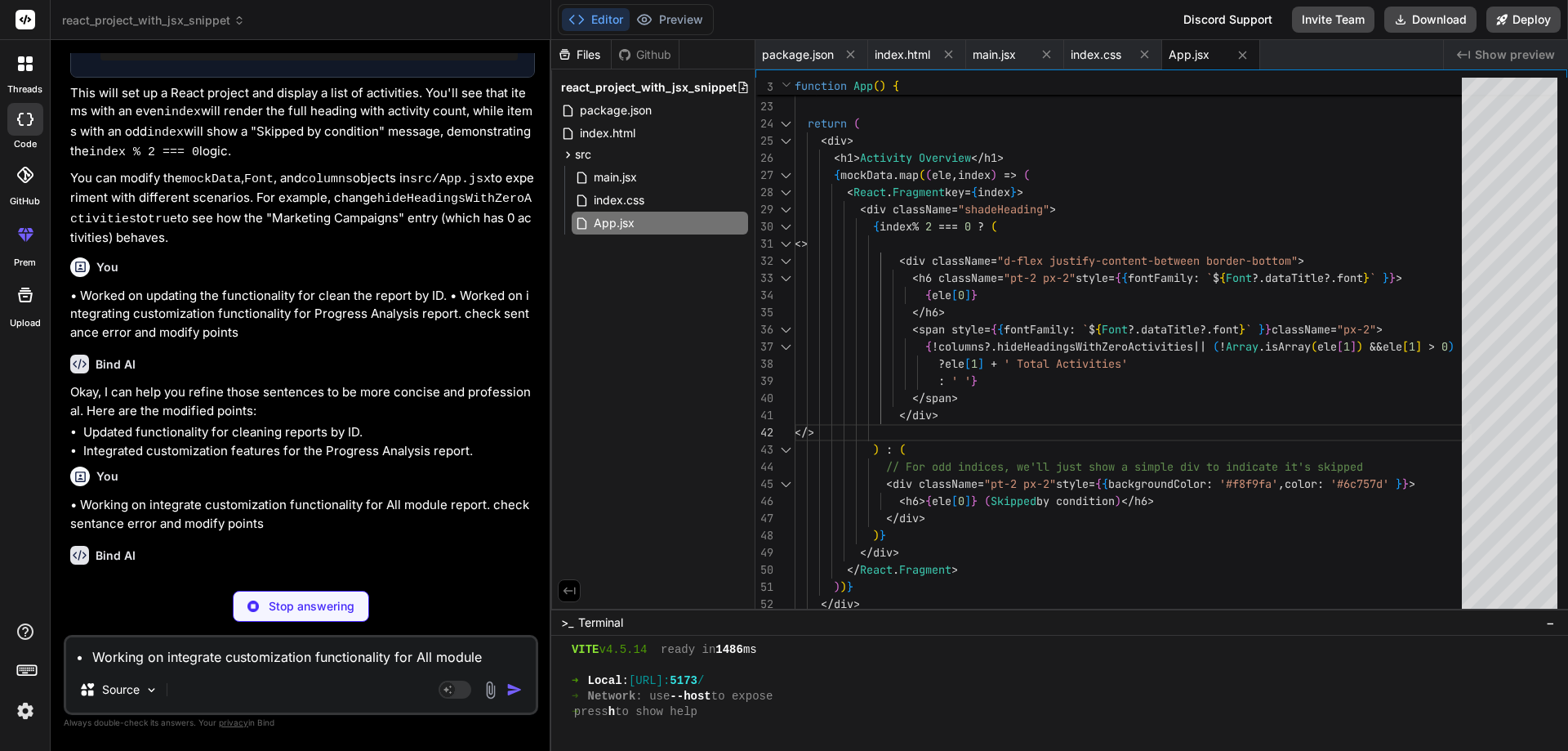
type textarea "x"
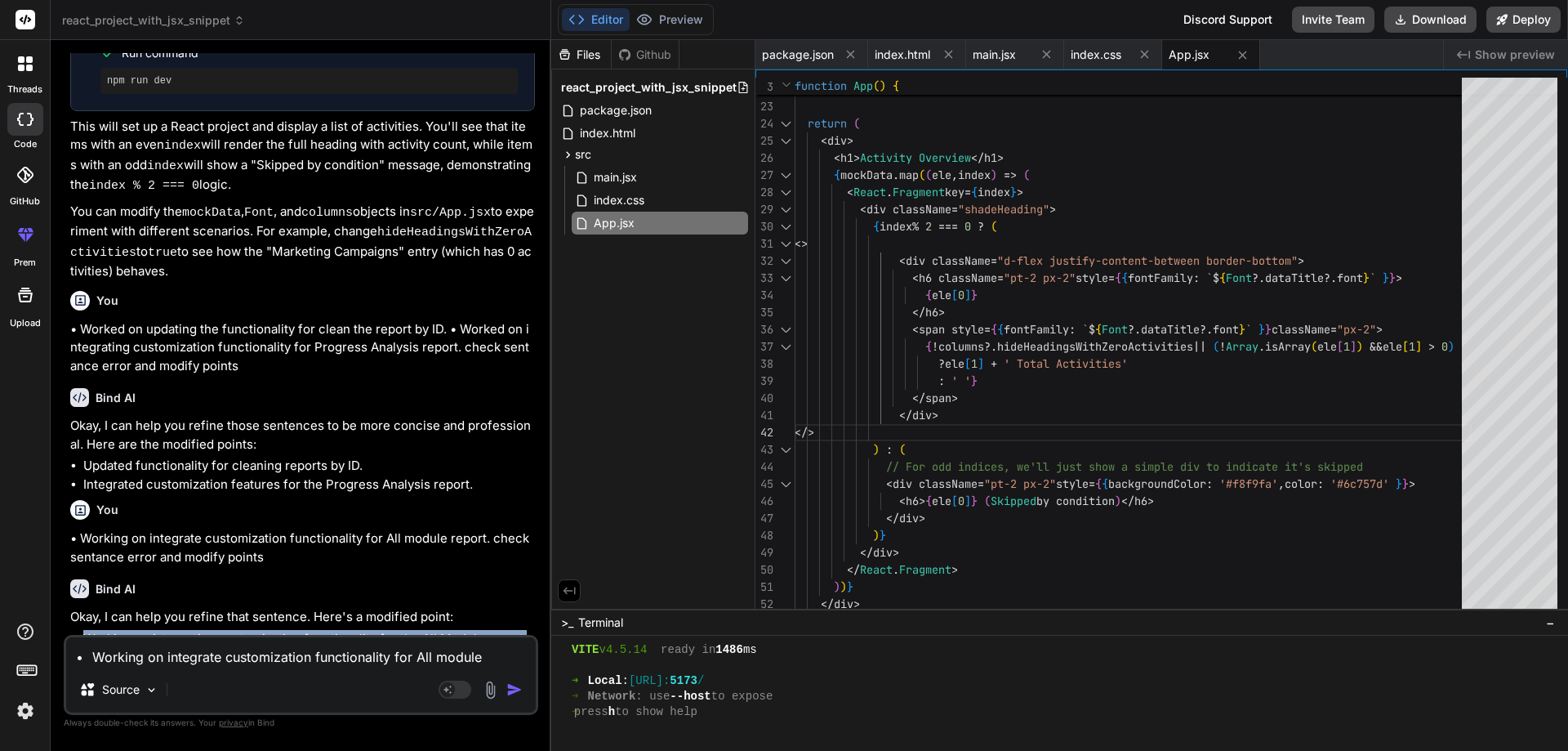
drag, startPoint x: 525, startPoint y: 627, endPoint x: 86, endPoint y: 621, distance: 439.0
click at [86, 630] on li "Working on integrating customization functionality for the All Module report." at bounding box center [309, 639] width 452 height 19
copy li "Working on integrating customization functionality for the All Module report."
